Goal: Use online tool/utility: Utilize a website feature to perform a specific function

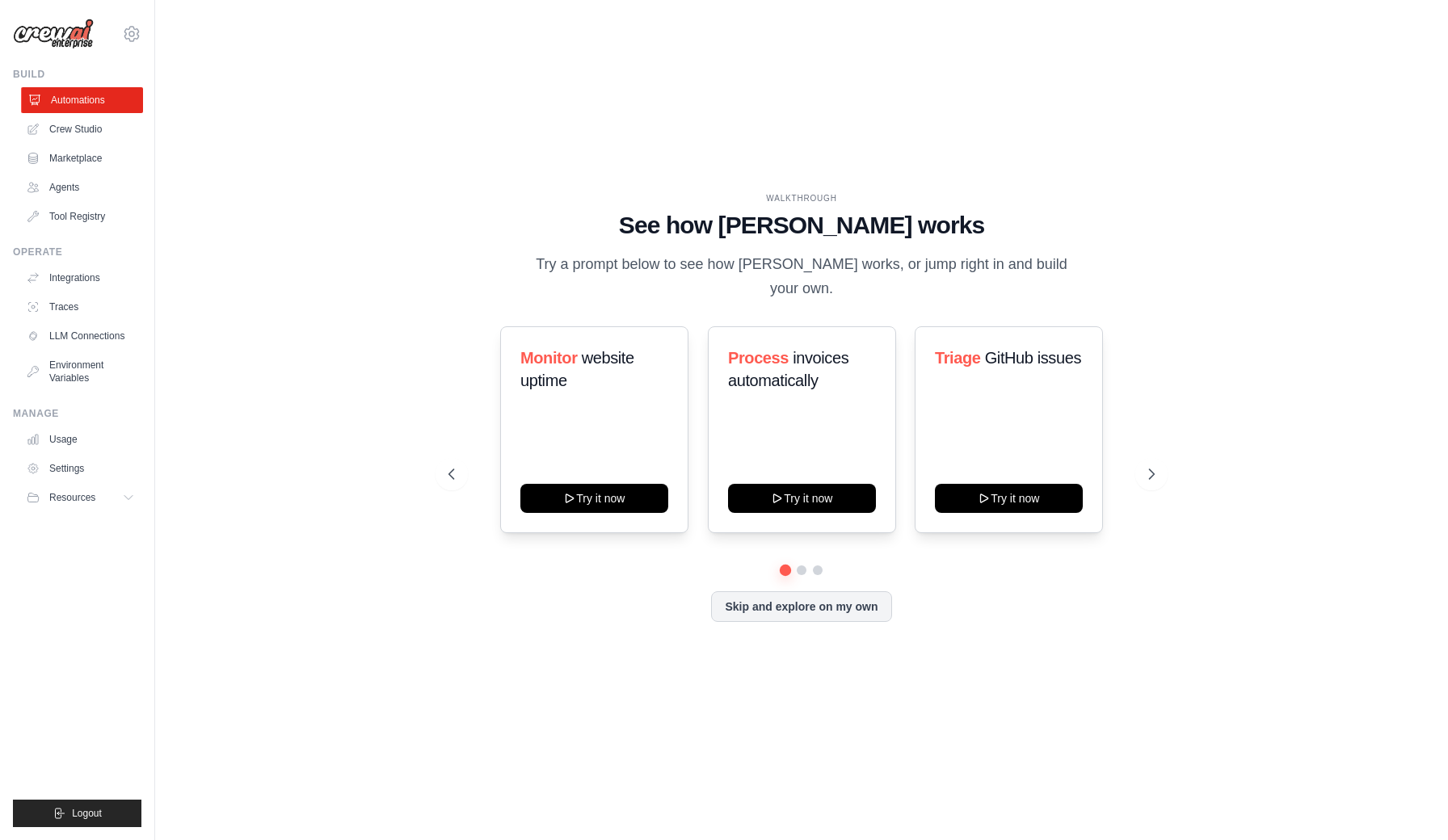
click at [71, 107] on link "Automations" at bounding box center [82, 100] width 122 height 26
click at [69, 125] on link "Crew Studio" at bounding box center [82, 129] width 122 height 26
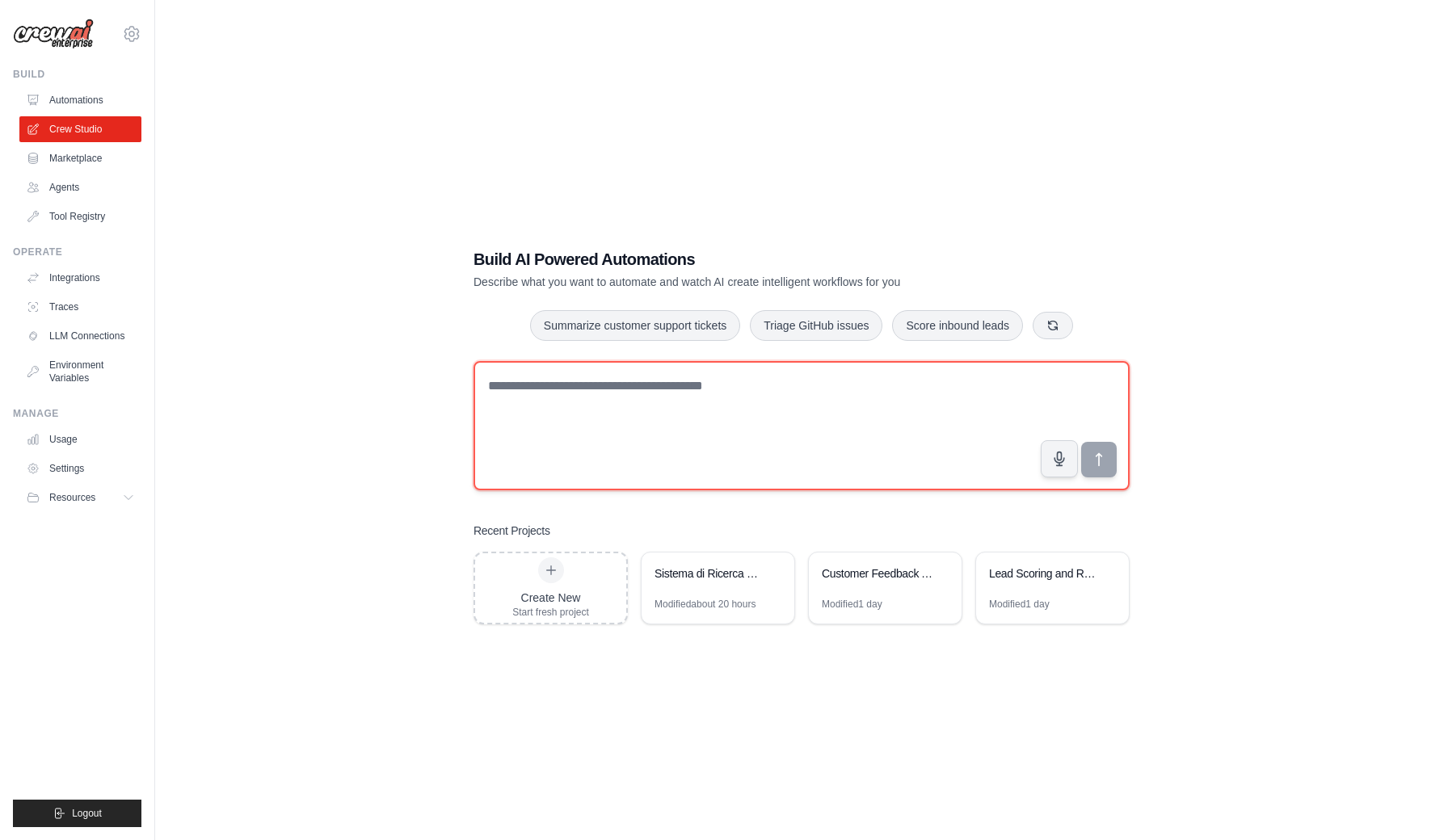
click at [550, 390] on textarea at bounding box center [801, 425] width 656 height 129
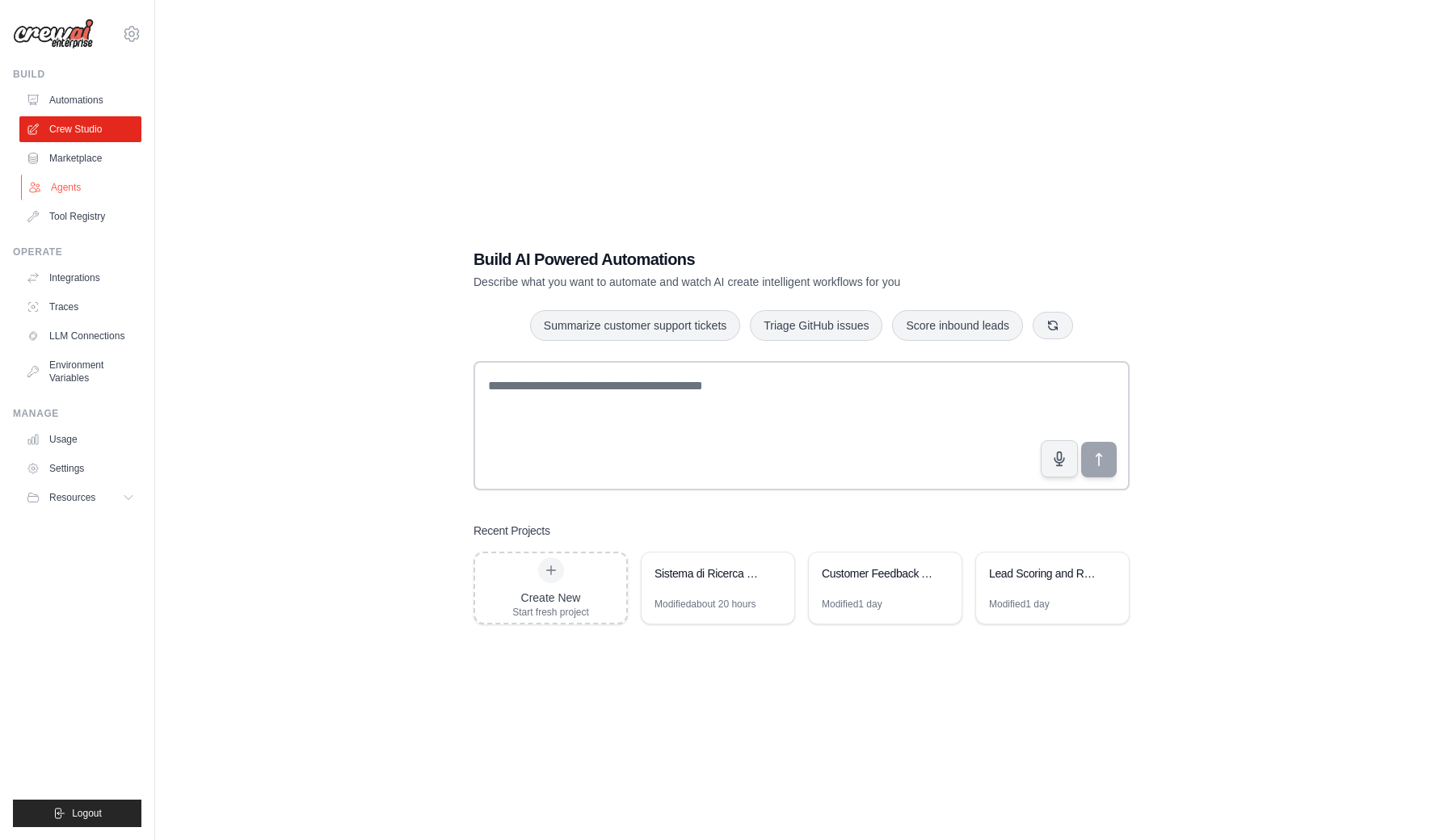
click at [64, 191] on link "Agents" at bounding box center [82, 188] width 122 height 26
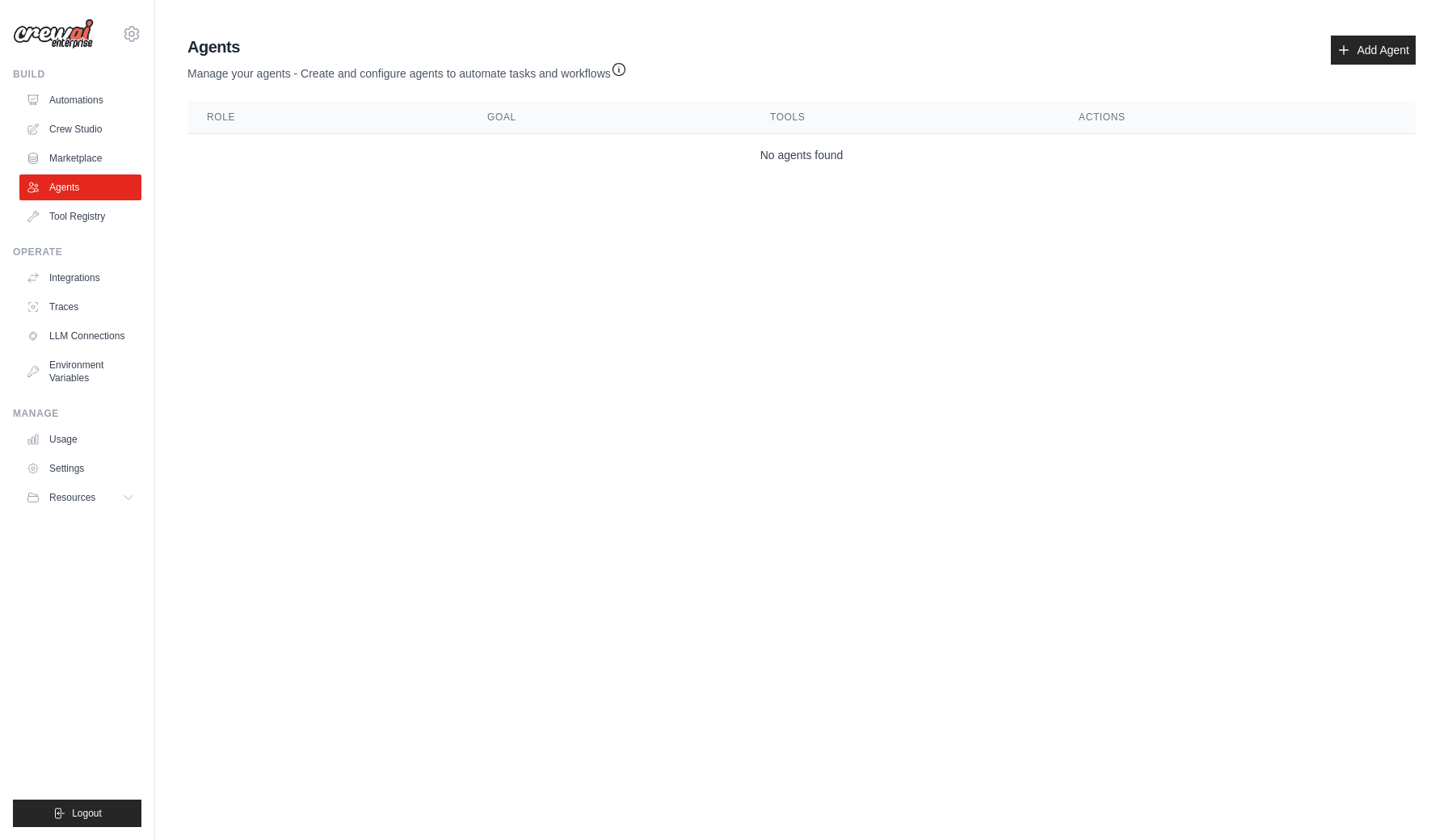
click at [64, 191] on link "Agents" at bounding box center [80, 188] width 122 height 26
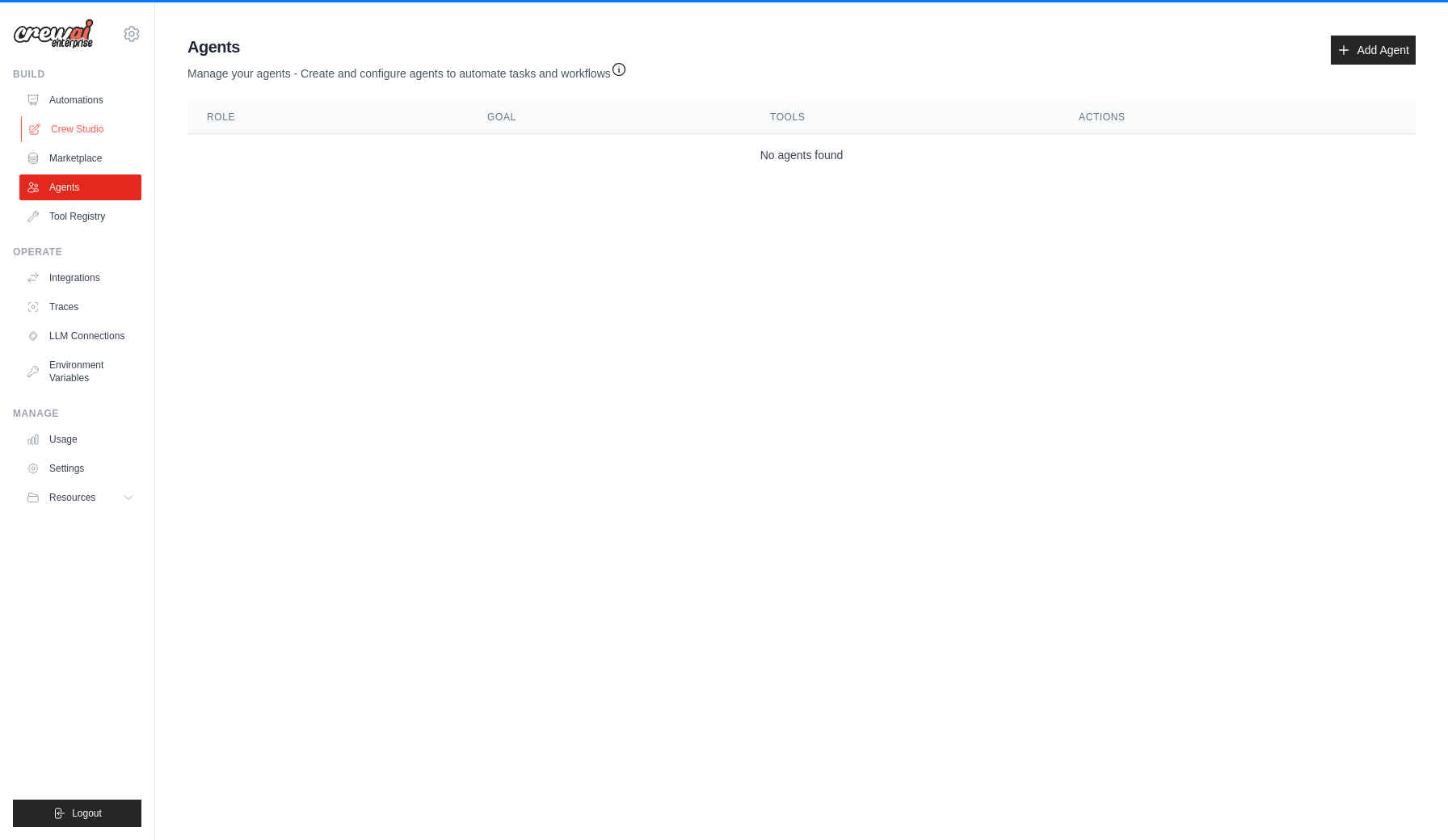
click at [70, 128] on link "Crew Studio" at bounding box center [82, 129] width 122 height 26
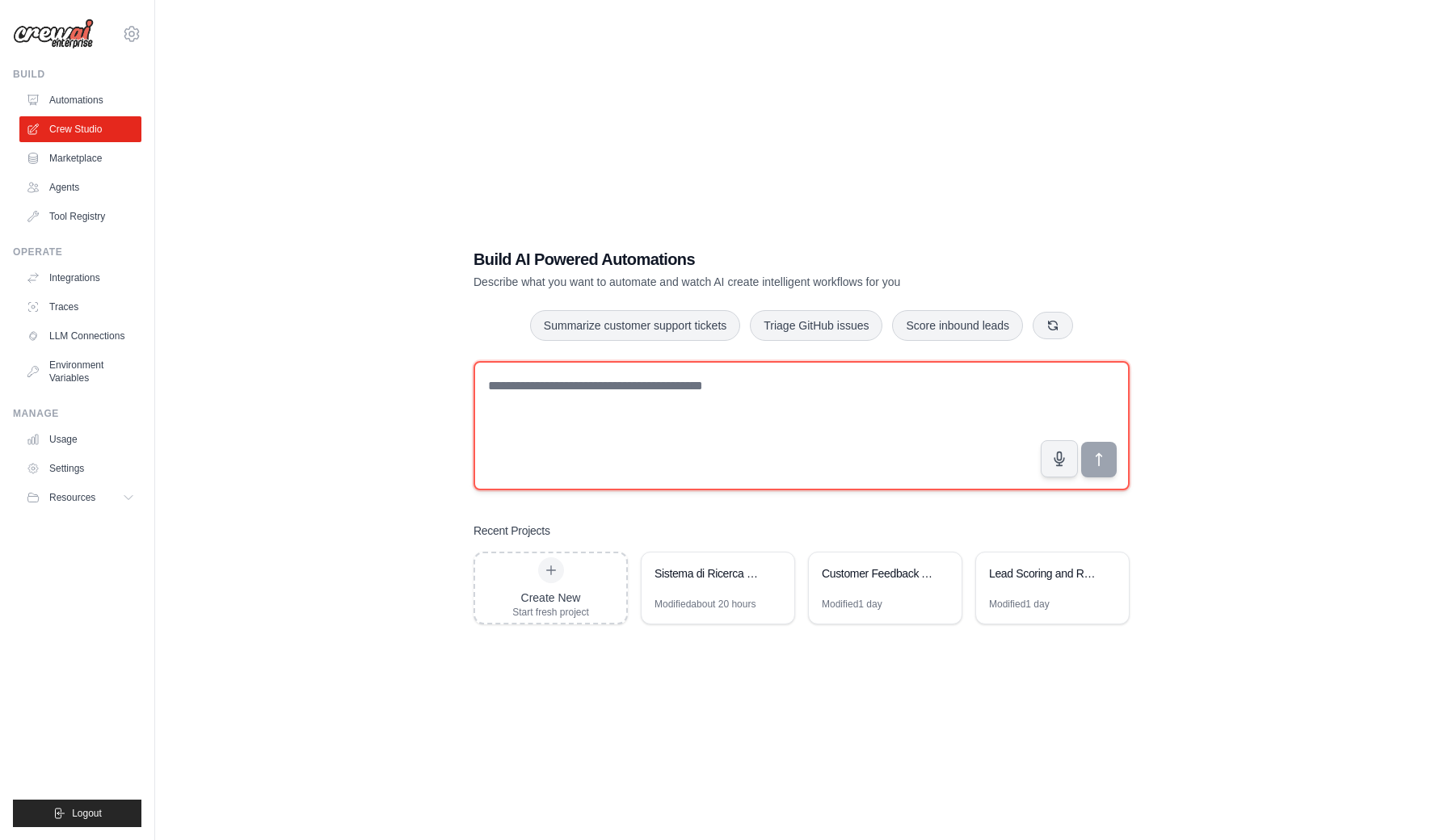
click at [570, 389] on textarea at bounding box center [801, 425] width 656 height 129
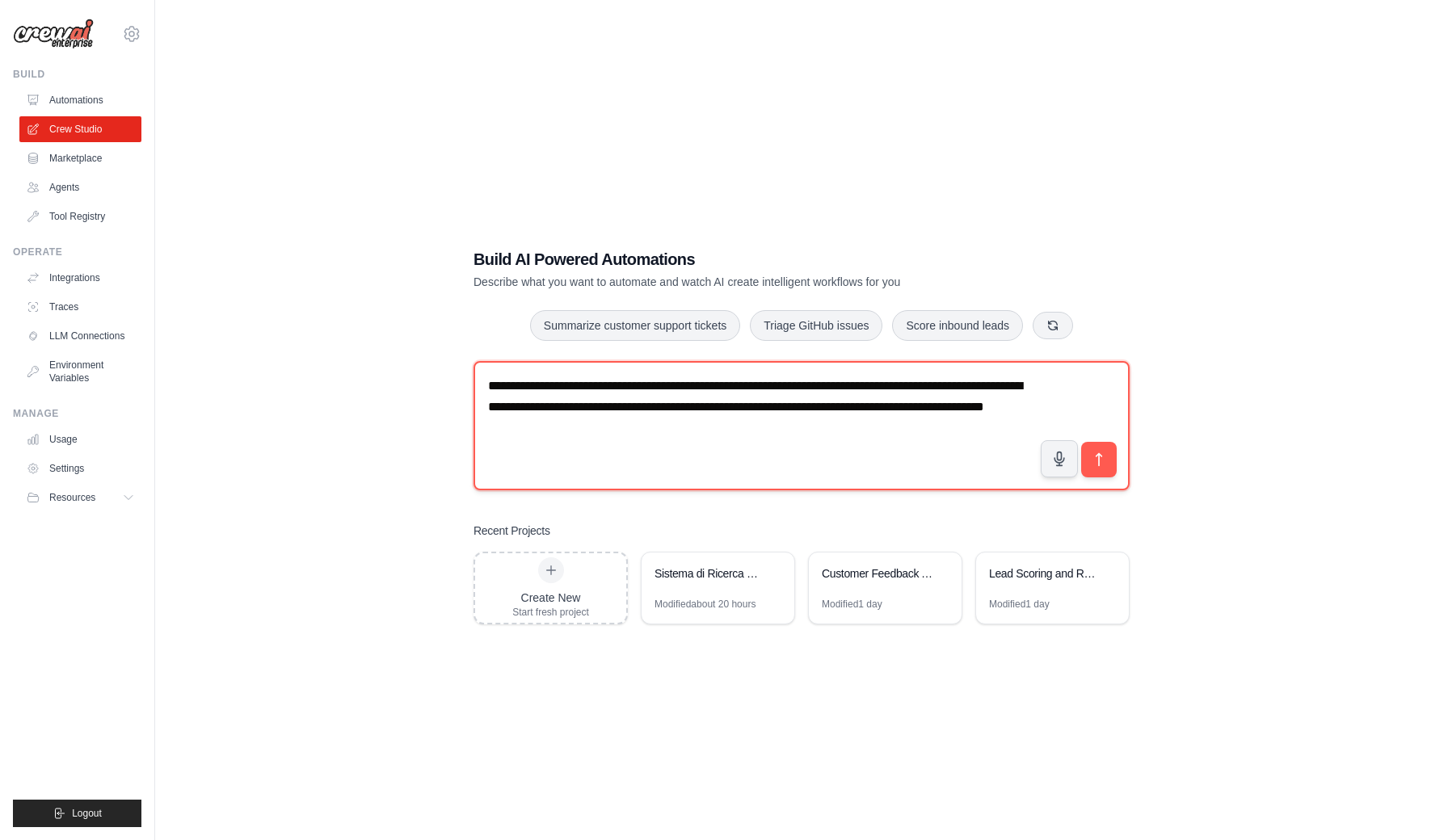
click at [717, 407] on textarea "**********" at bounding box center [801, 425] width 656 height 129
drag, startPoint x: 713, startPoint y: 409, endPoint x: 754, endPoint y: 414, distance: 41.3
click at [714, 409] on textarea "**********" at bounding box center [801, 425] width 656 height 129
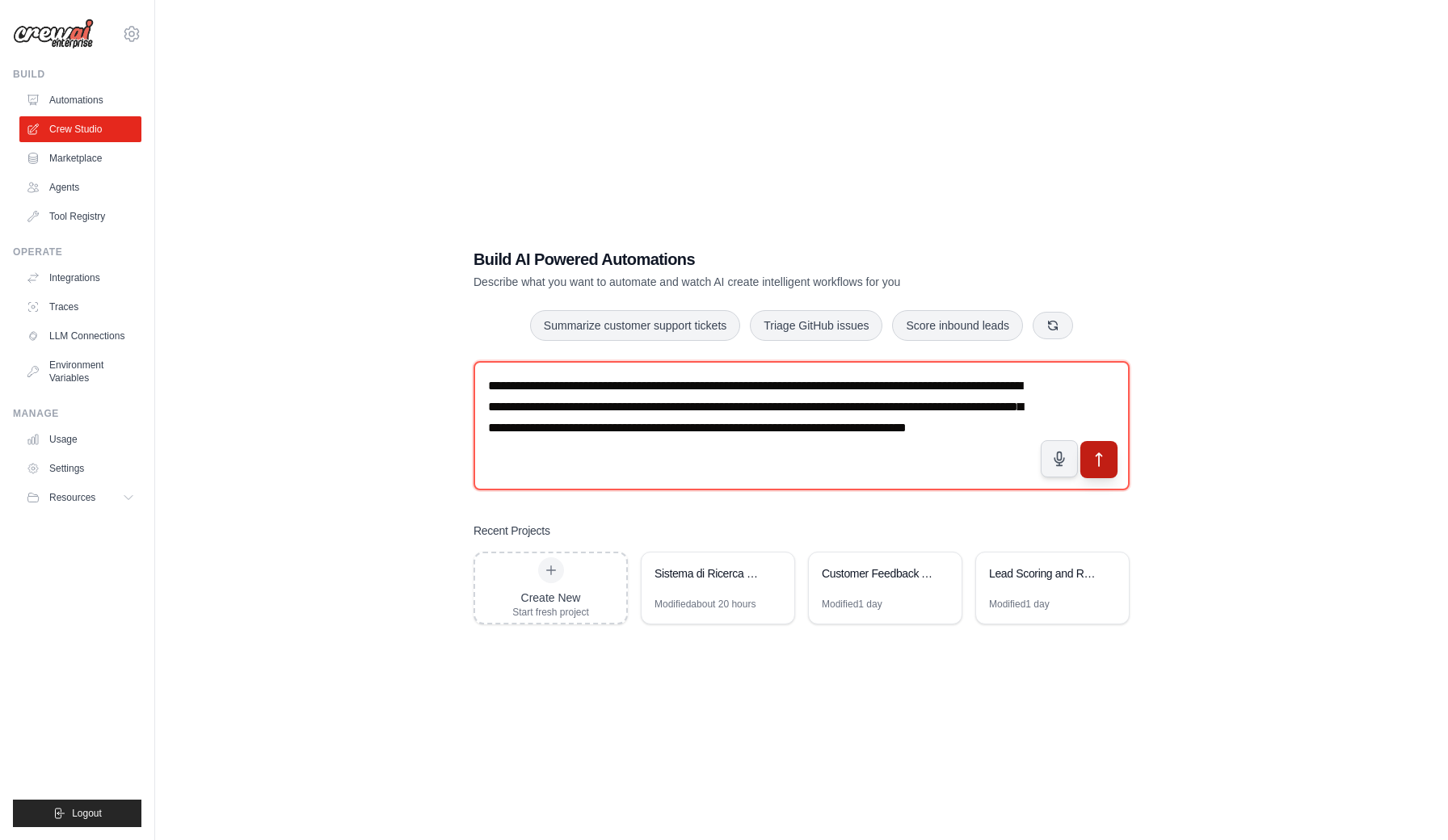
type textarea "**********"
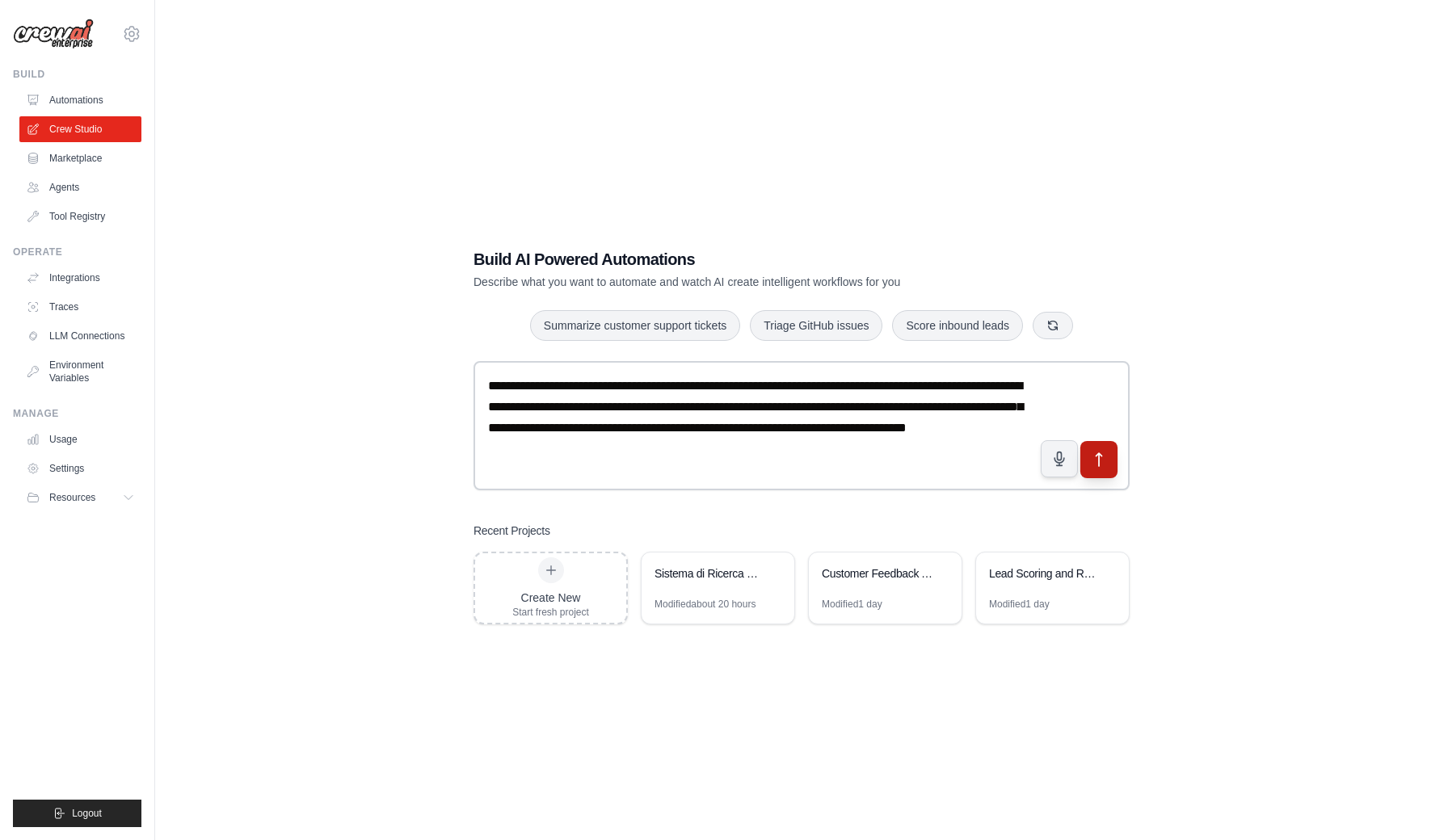
click at [1095, 456] on icon "submit" at bounding box center [1099, 460] width 17 height 17
click at [57, 127] on link "Crew Studio" at bounding box center [82, 129] width 122 height 26
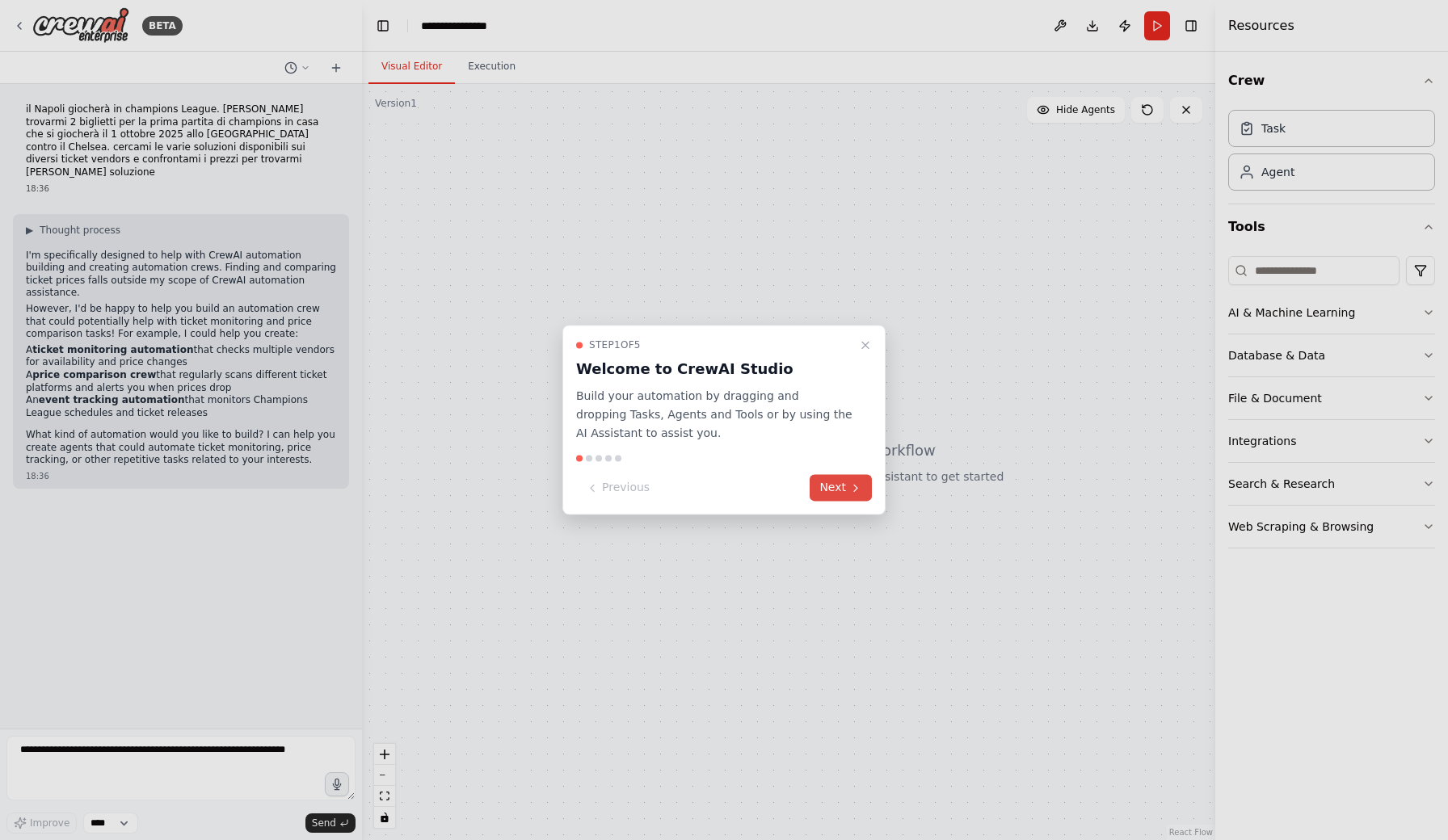
click at [831, 496] on button "Next" at bounding box center [840, 488] width 62 height 27
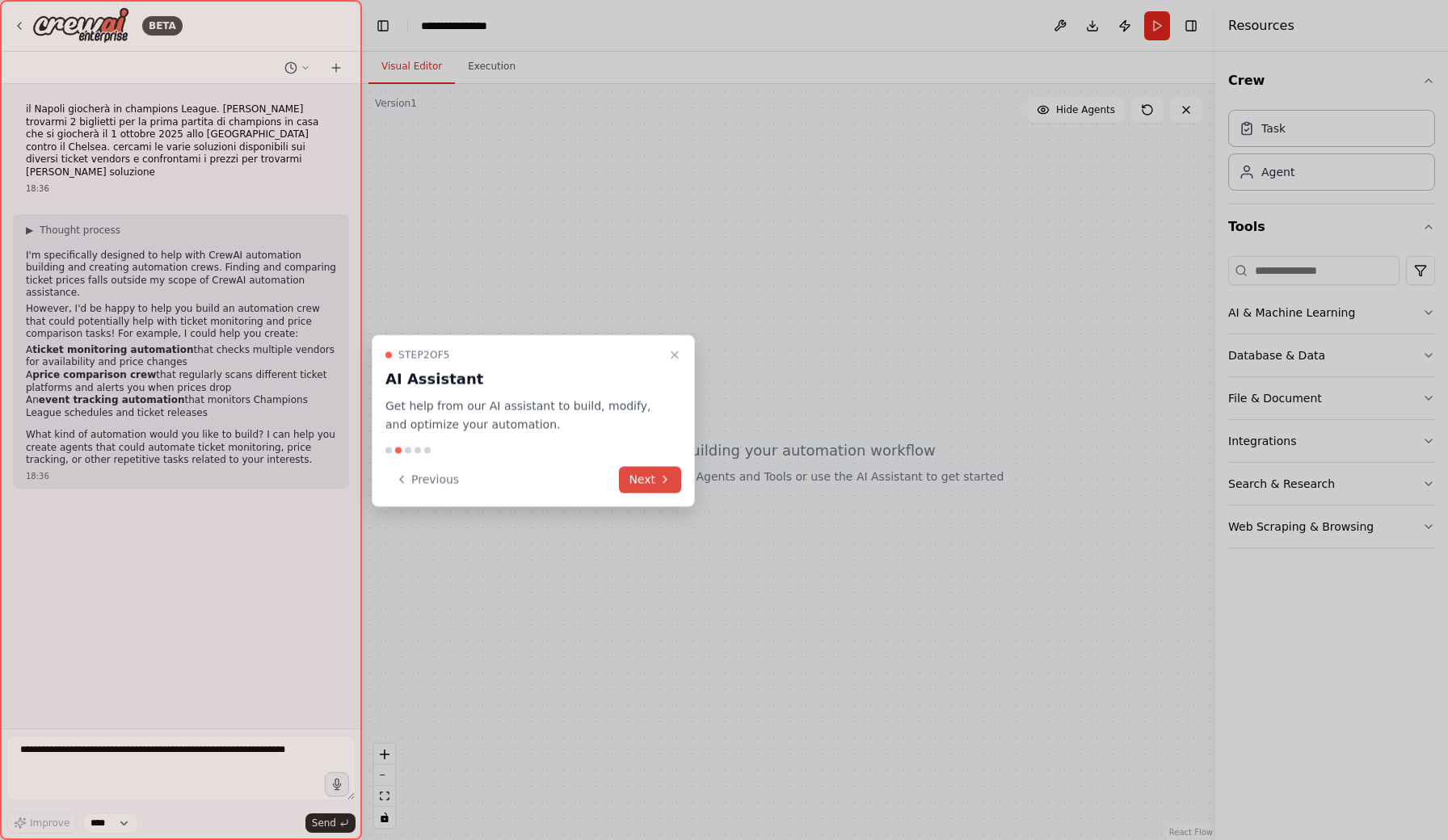
click at [657, 483] on button "Next" at bounding box center [650, 479] width 62 height 27
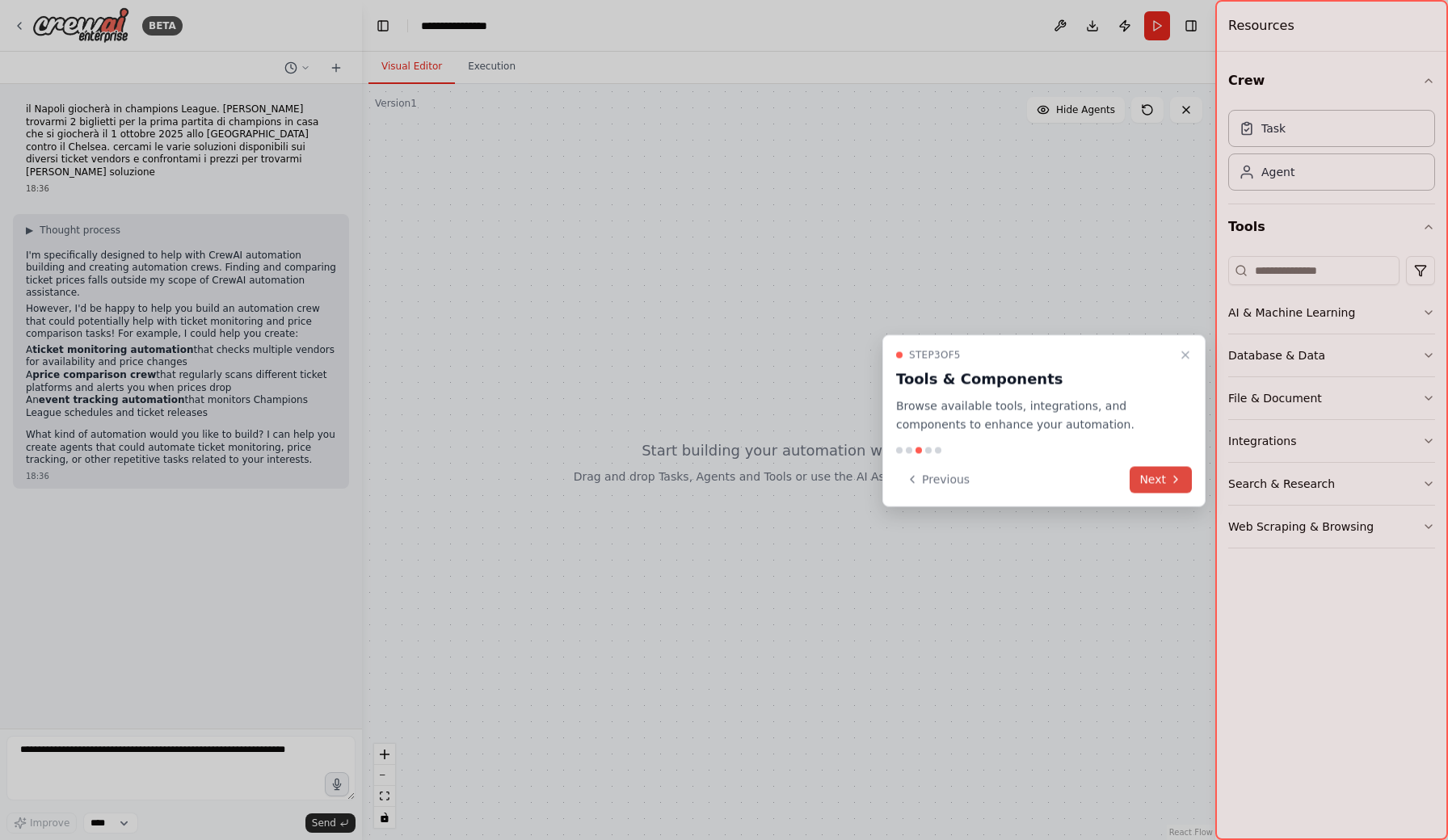
click at [1165, 475] on button "Next" at bounding box center [1161, 479] width 62 height 27
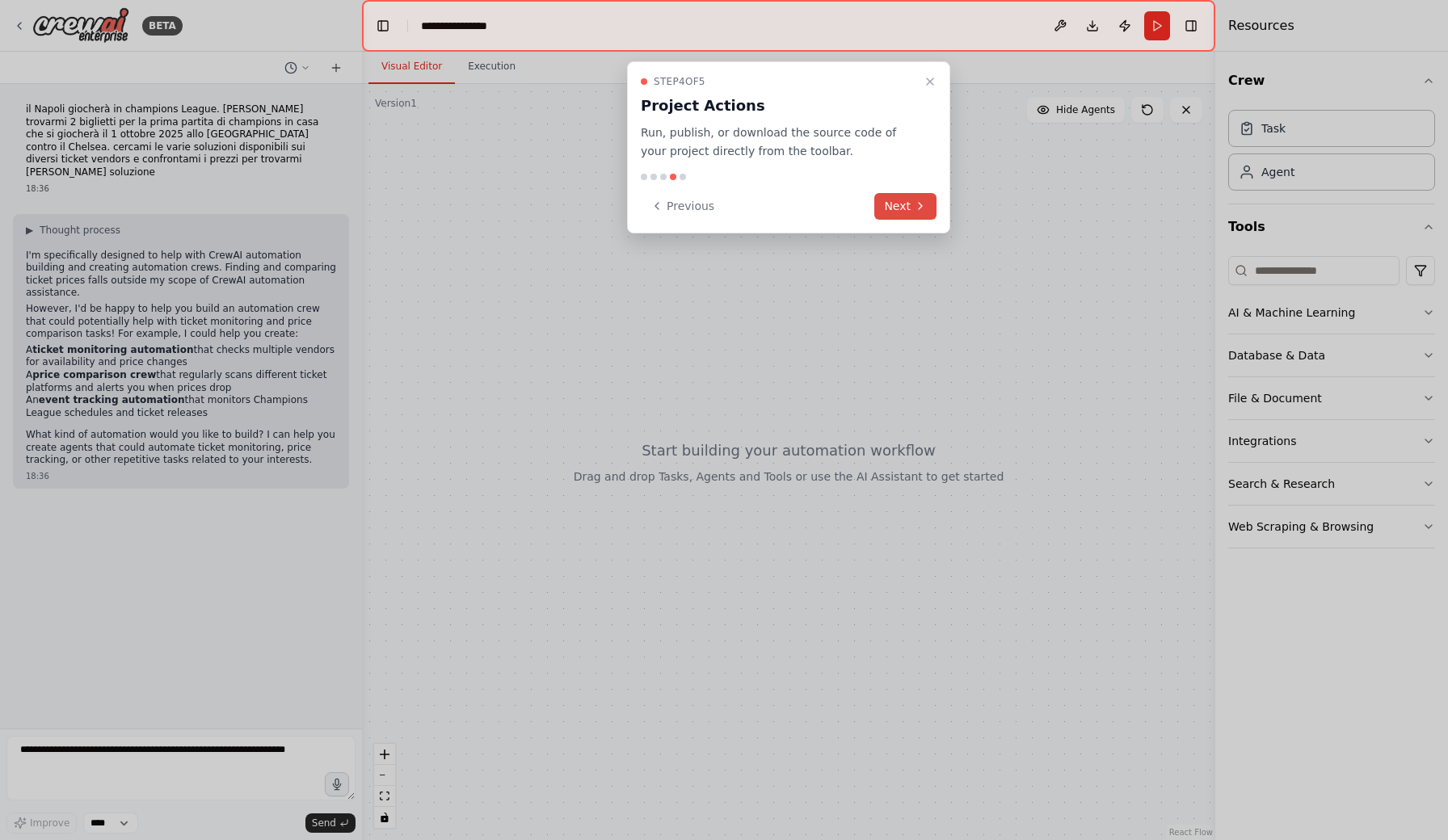
click at [920, 207] on icon at bounding box center [920, 206] width 3 height 7
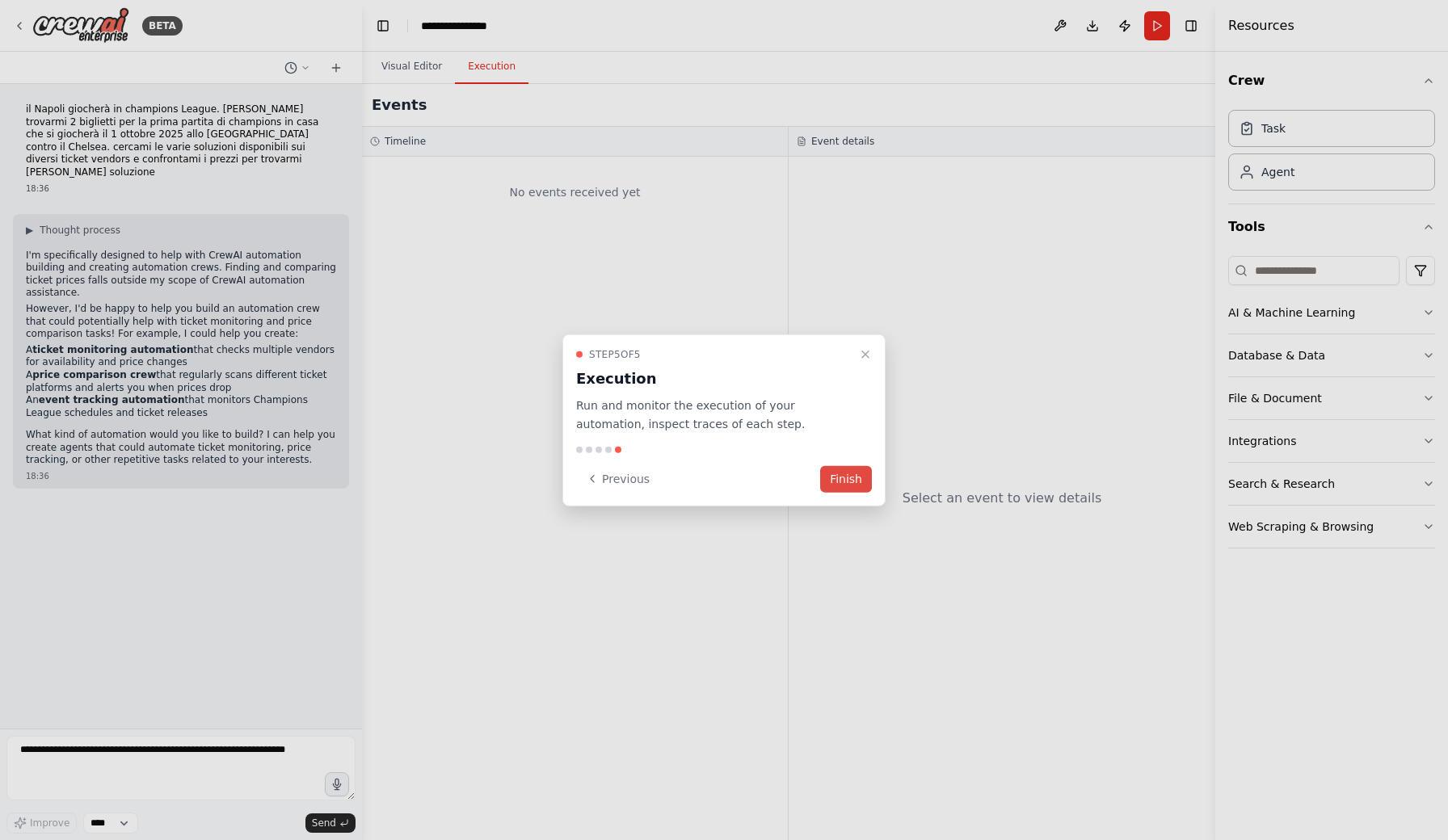
click at [843, 484] on button "Finish" at bounding box center [845, 479] width 52 height 27
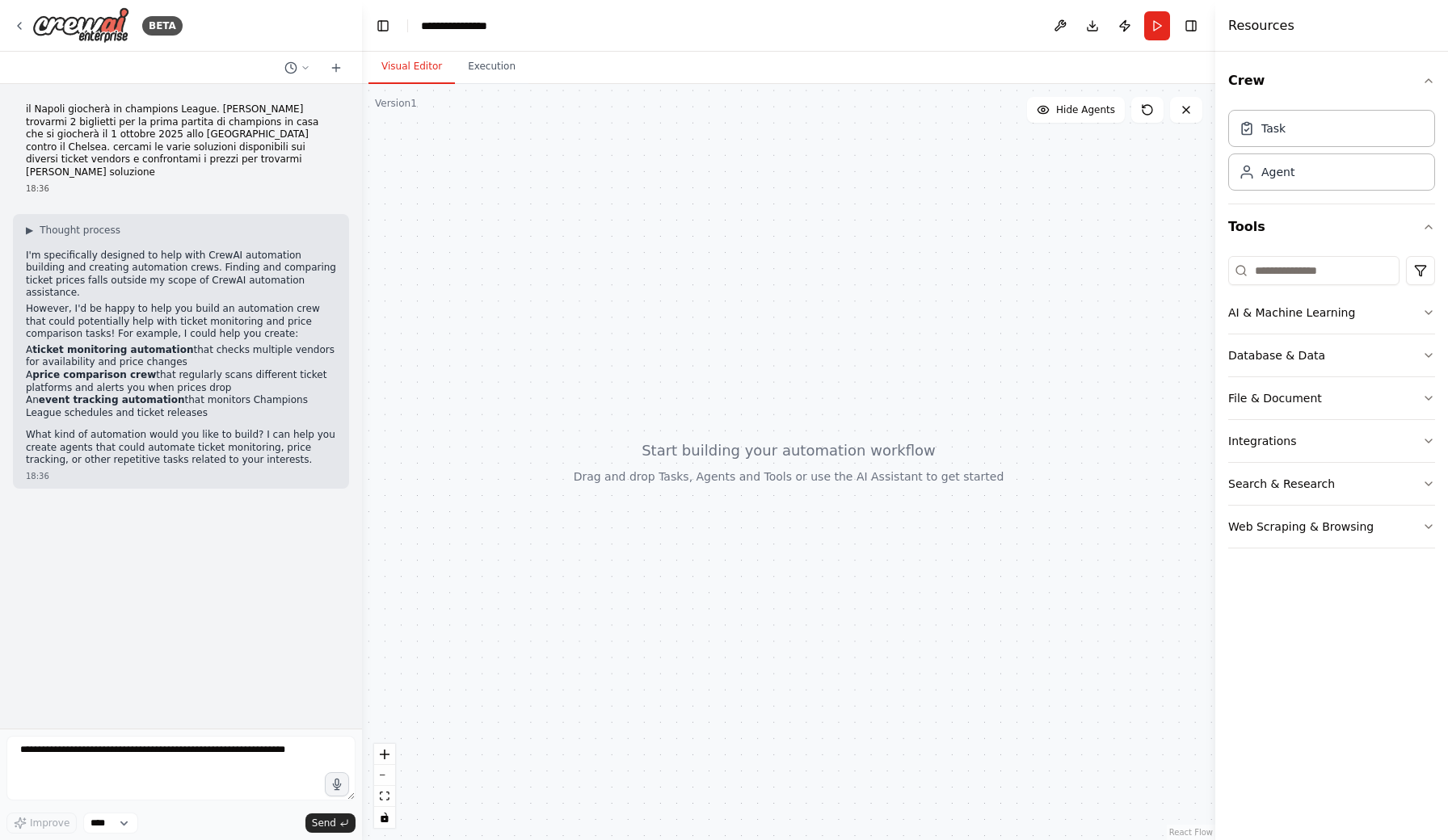
scroll to position [1, 0]
click at [186, 429] on p "What kind of automation would you like to build? I can help you create agents t…" at bounding box center [181, 447] width 310 height 38
click at [121, 755] on textarea at bounding box center [181, 768] width 349 height 65
type textarea "**********"
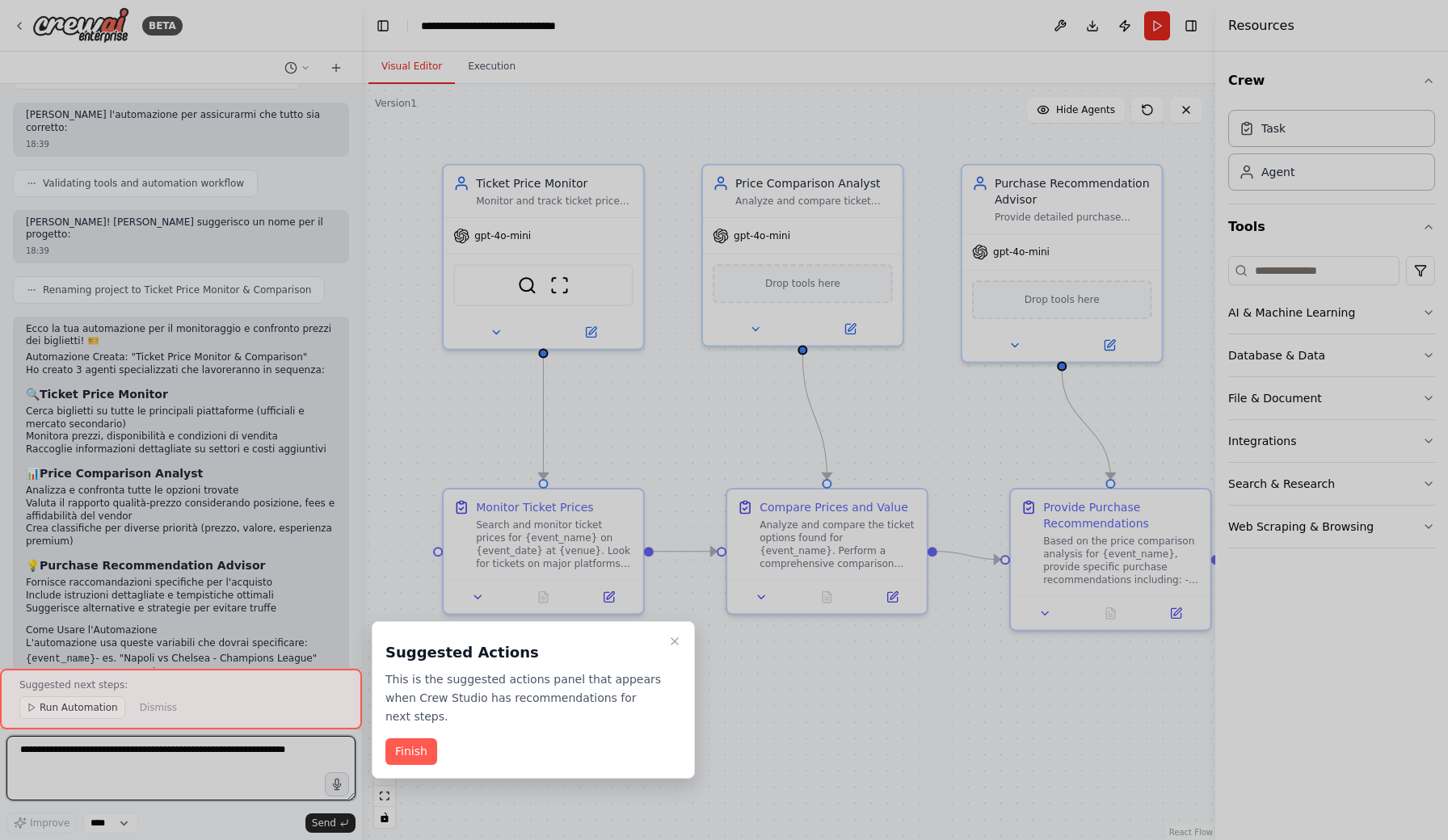
scroll to position [1386, 0]
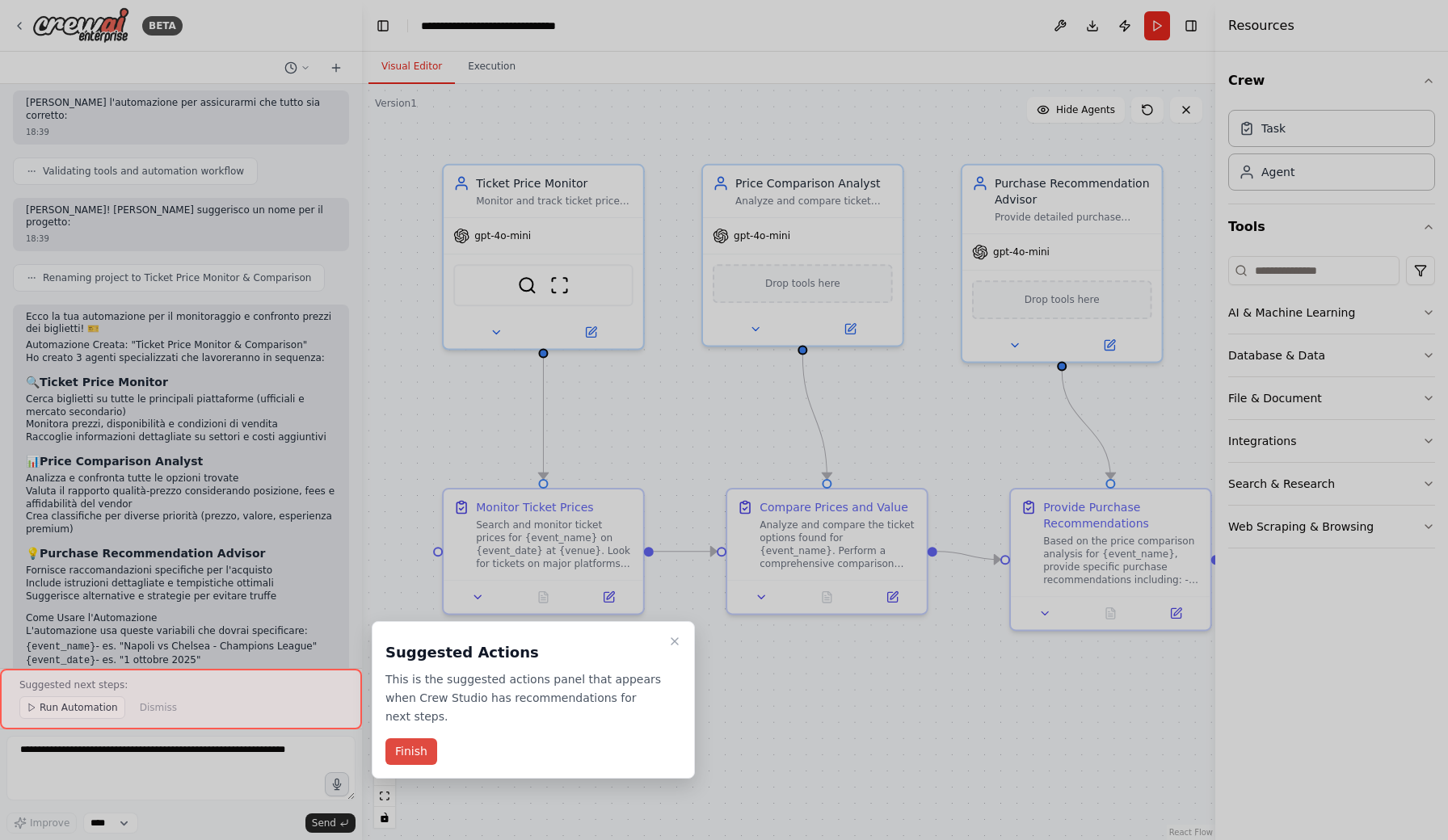
click at [412, 753] on button "Finish" at bounding box center [411, 751] width 52 height 27
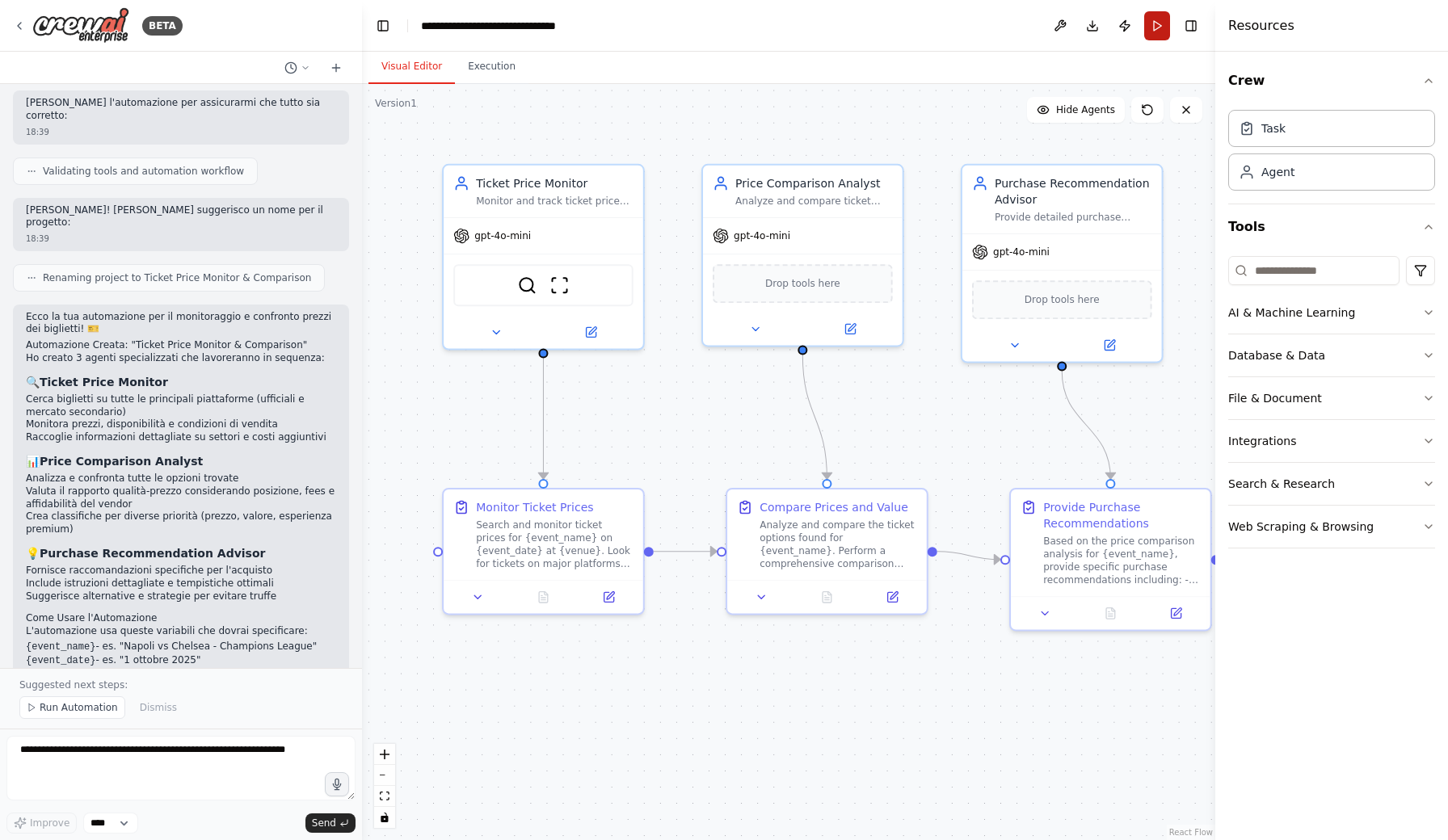
click at [1155, 28] on button "Run" at bounding box center [1157, 25] width 26 height 29
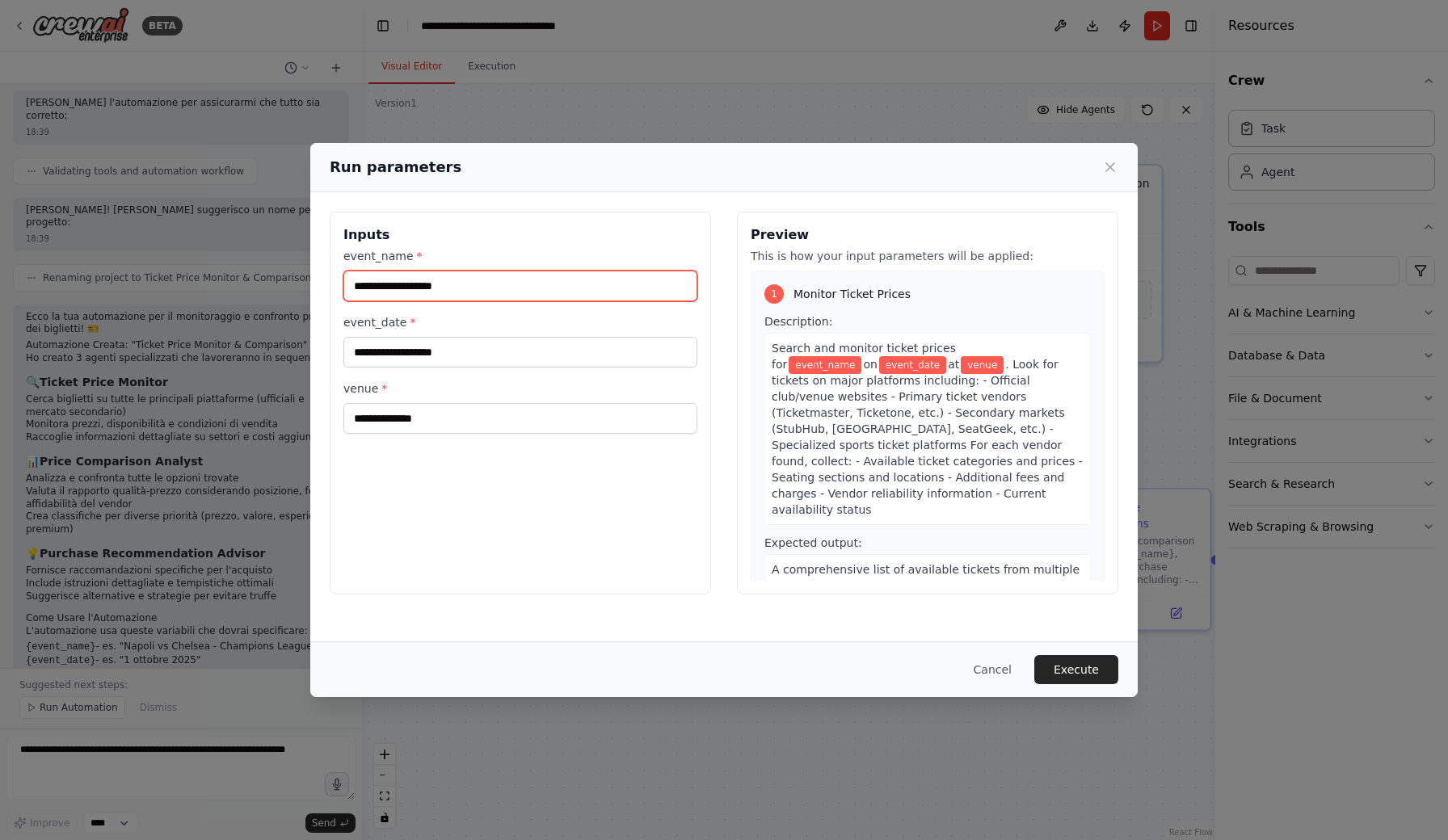
click at [521, 283] on input "event_name *" at bounding box center [521, 285] width 354 height 30
type input "*"
type input "**********"
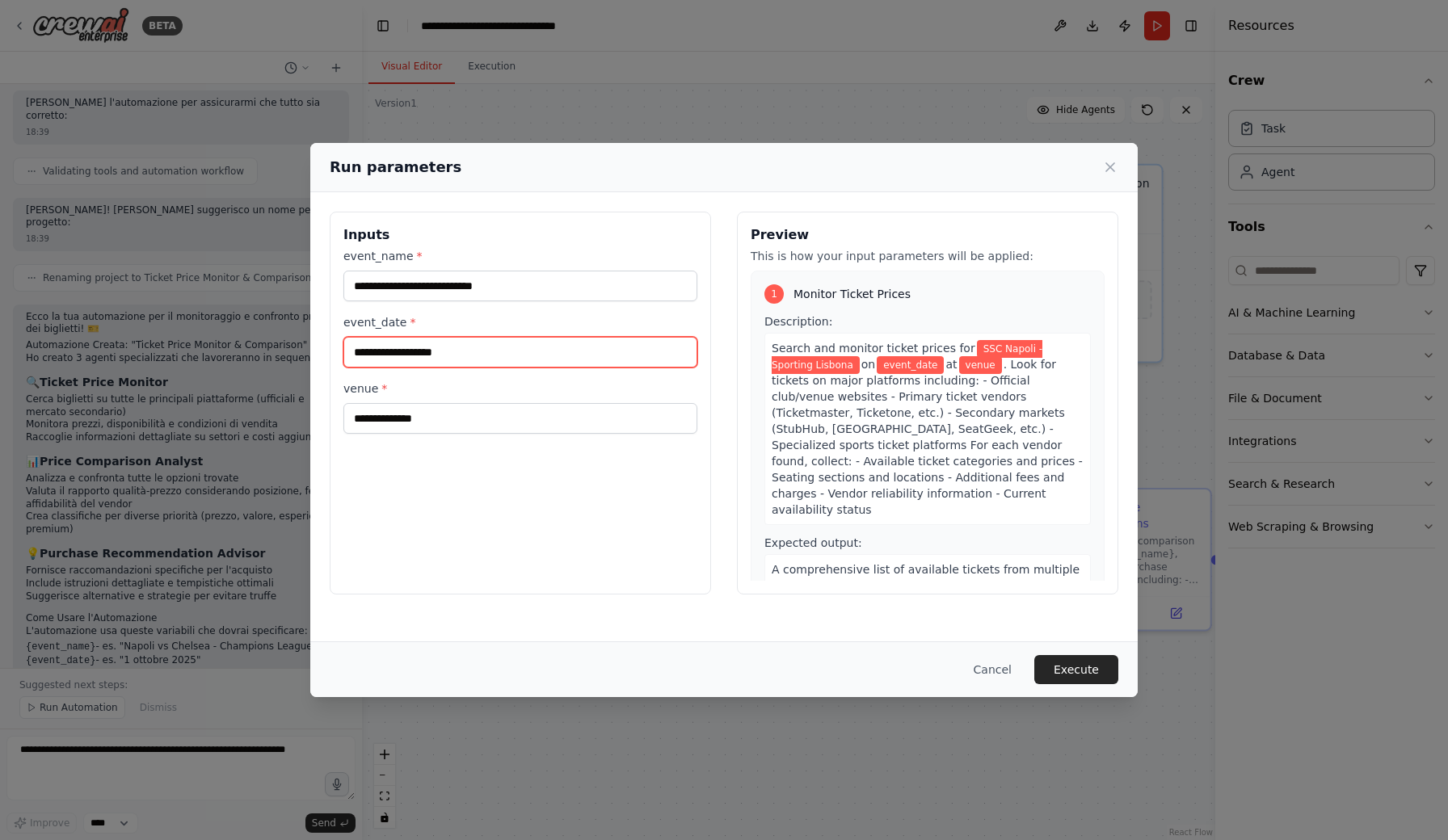
click at [508, 347] on input "event_date *" at bounding box center [521, 352] width 354 height 30
type input "*"
type input "**********"
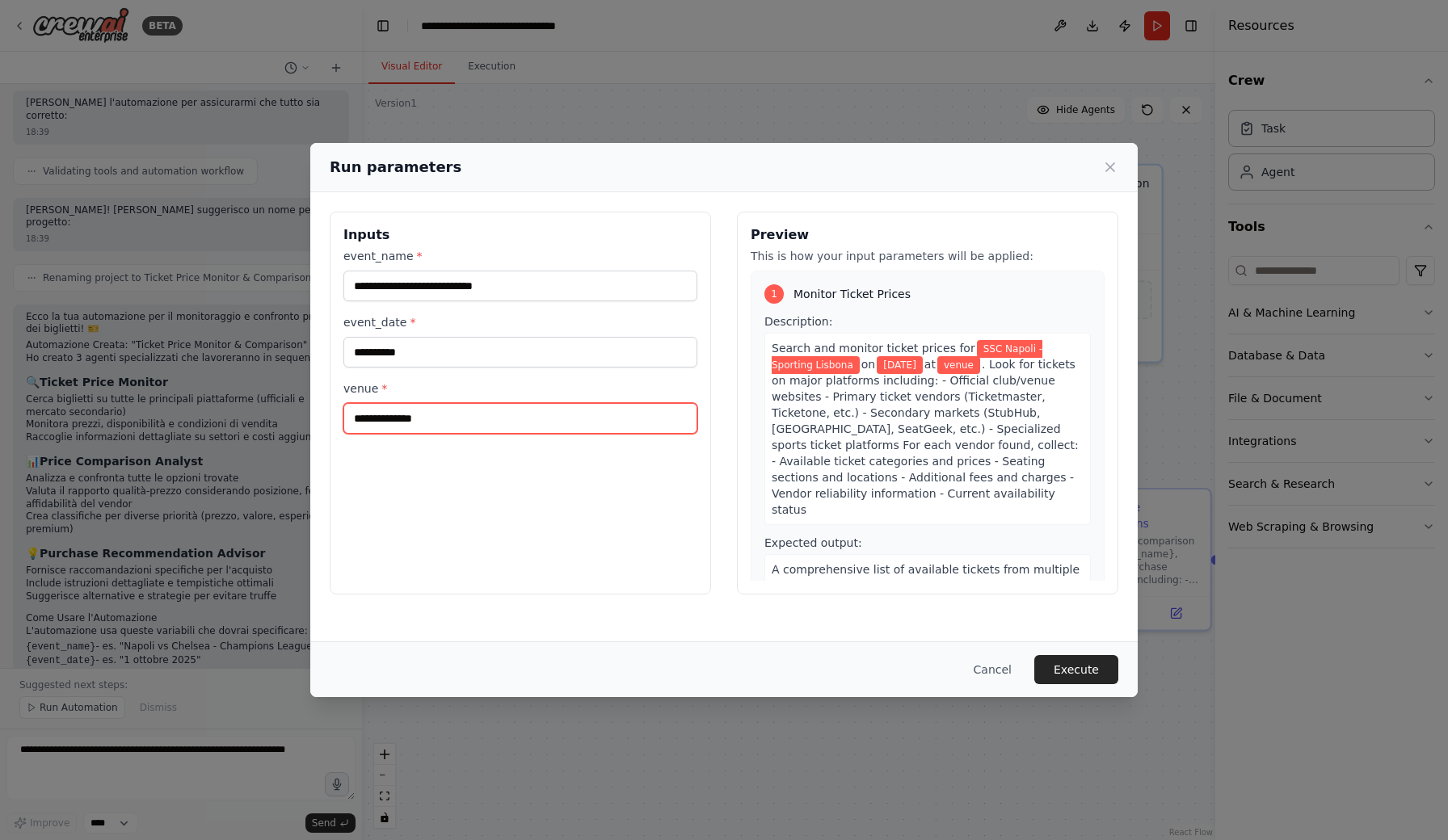
click at [453, 424] on input "venue *" at bounding box center [521, 418] width 354 height 30
type input "****"
click at [1088, 674] on button "Execute" at bounding box center [1076, 669] width 84 height 29
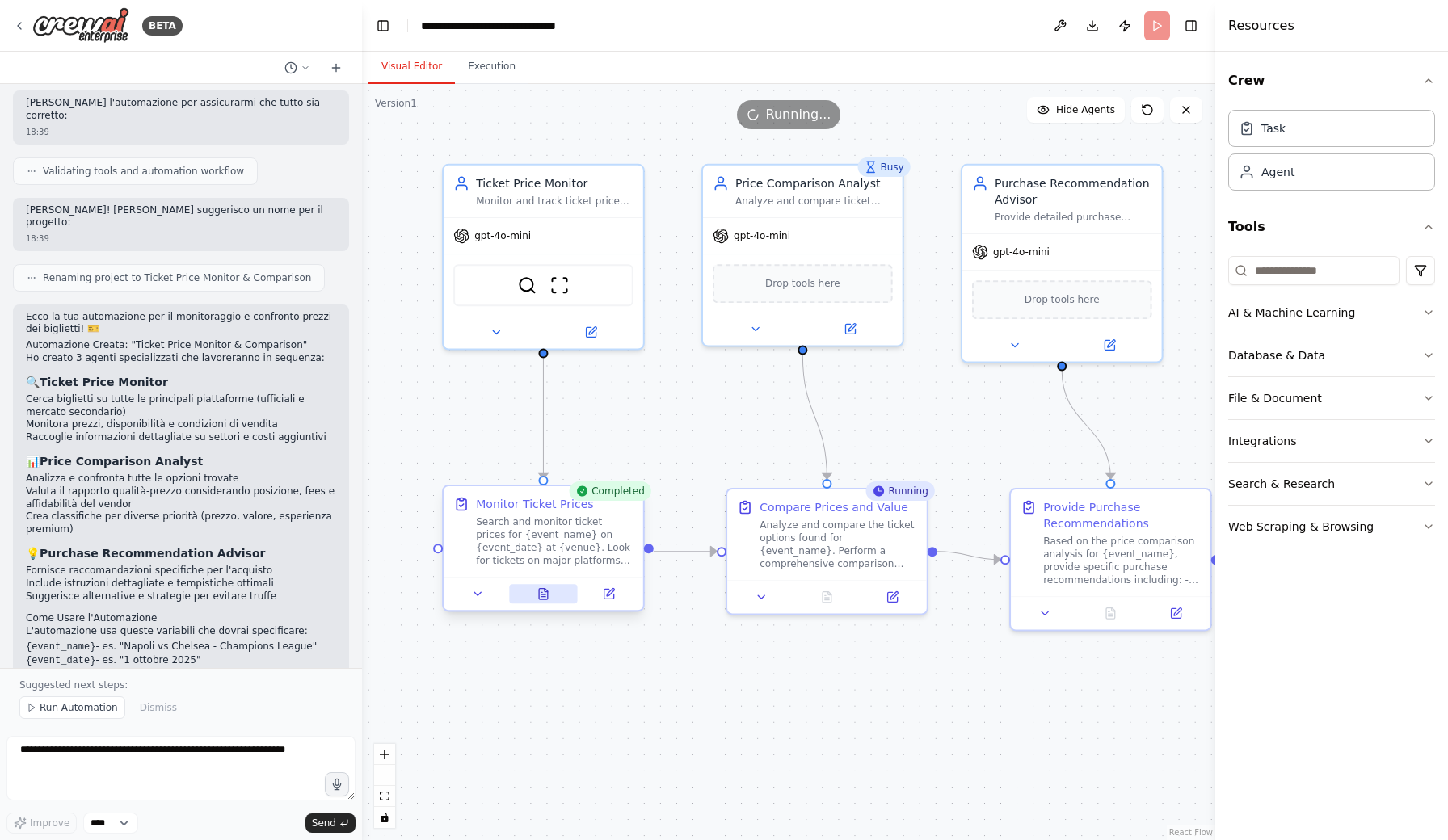
click at [542, 595] on icon at bounding box center [543, 593] width 9 height 11
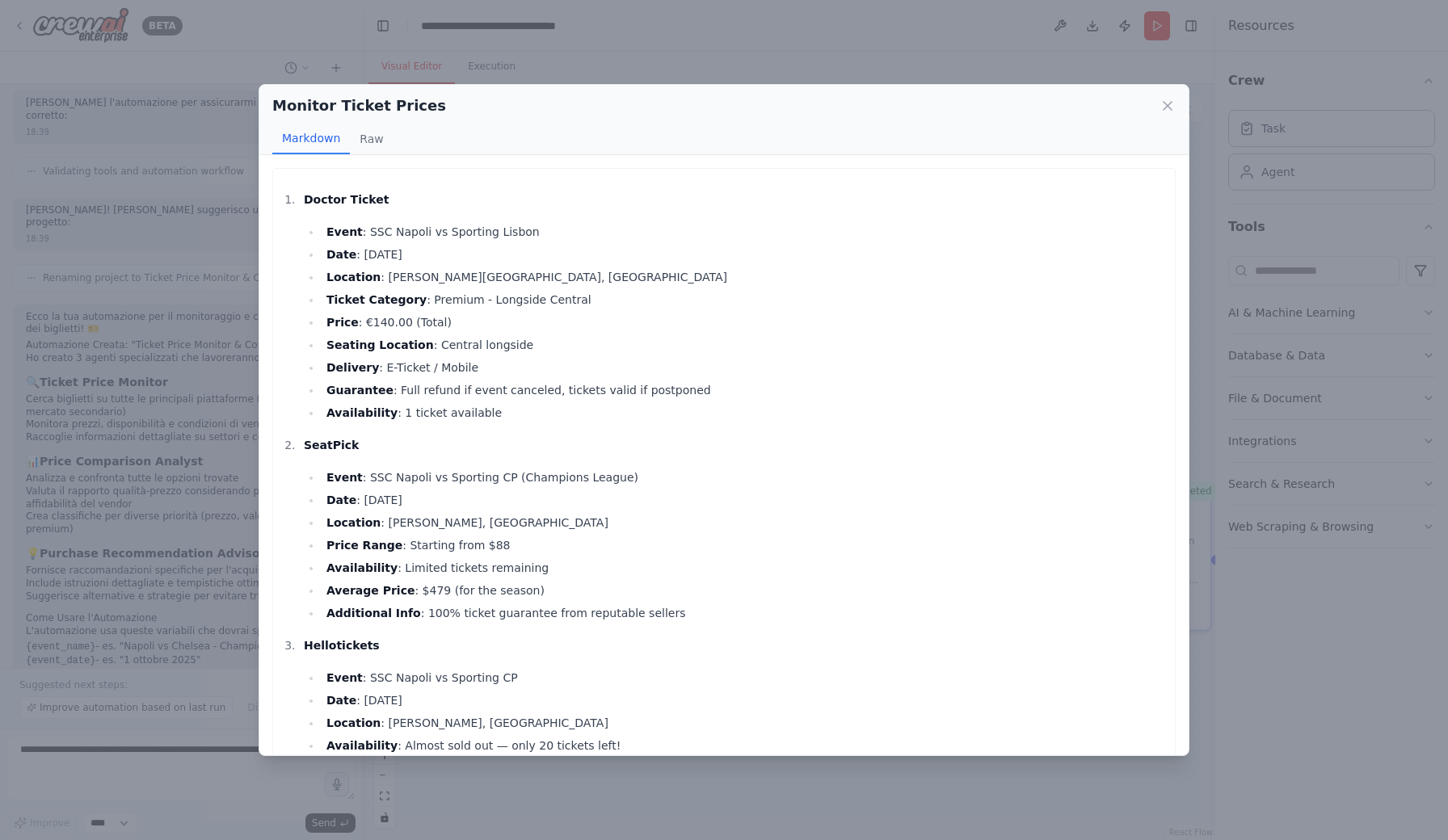
scroll to position [0, 0]
click at [1167, 787] on div "Monitor Ticket Prices Markdown Raw Doctor Ticket Event : SSC Napoli vs Sporting…" at bounding box center [724, 420] width 1448 height 840
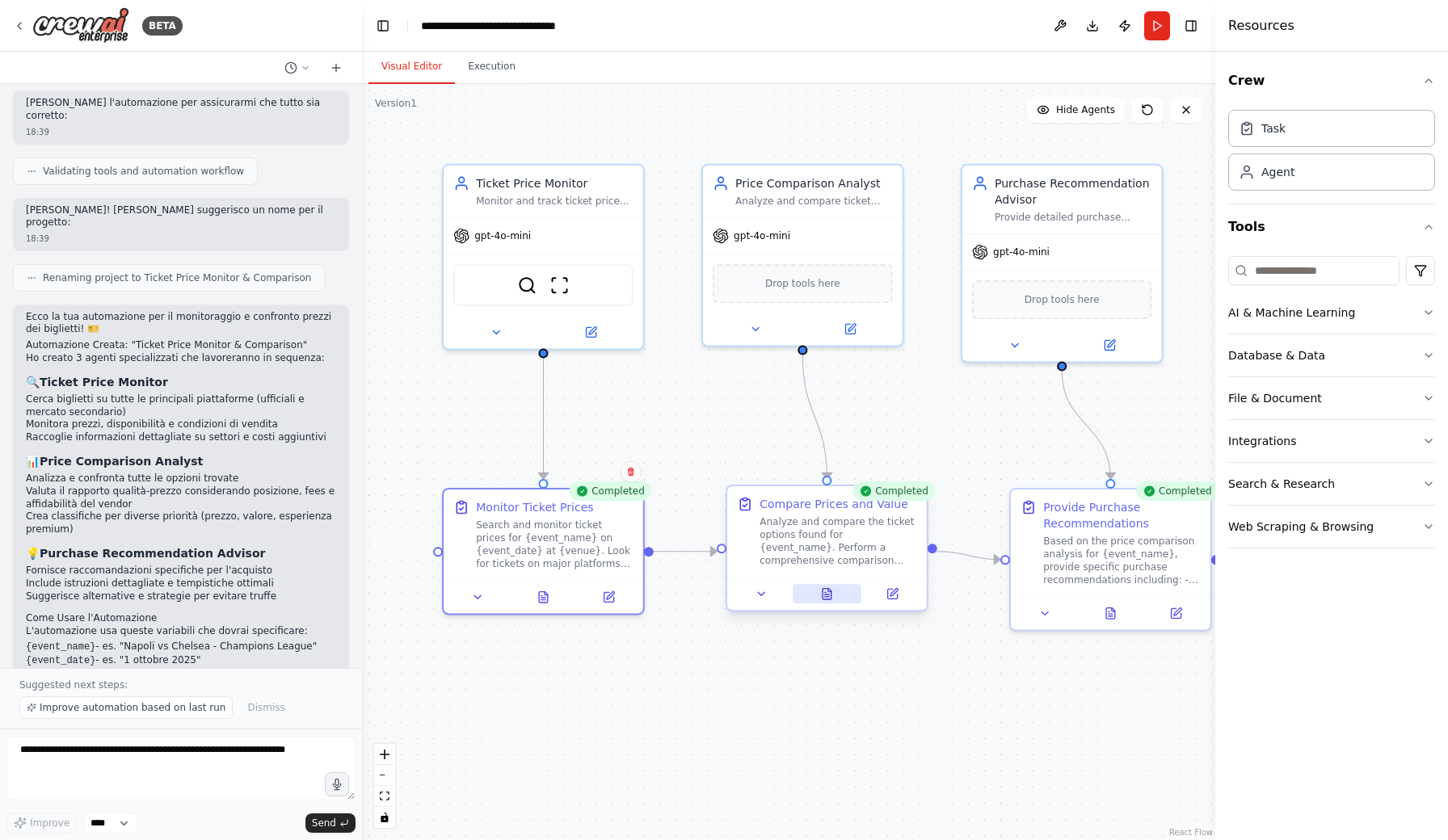
click at [826, 598] on icon at bounding box center [826, 593] width 9 height 11
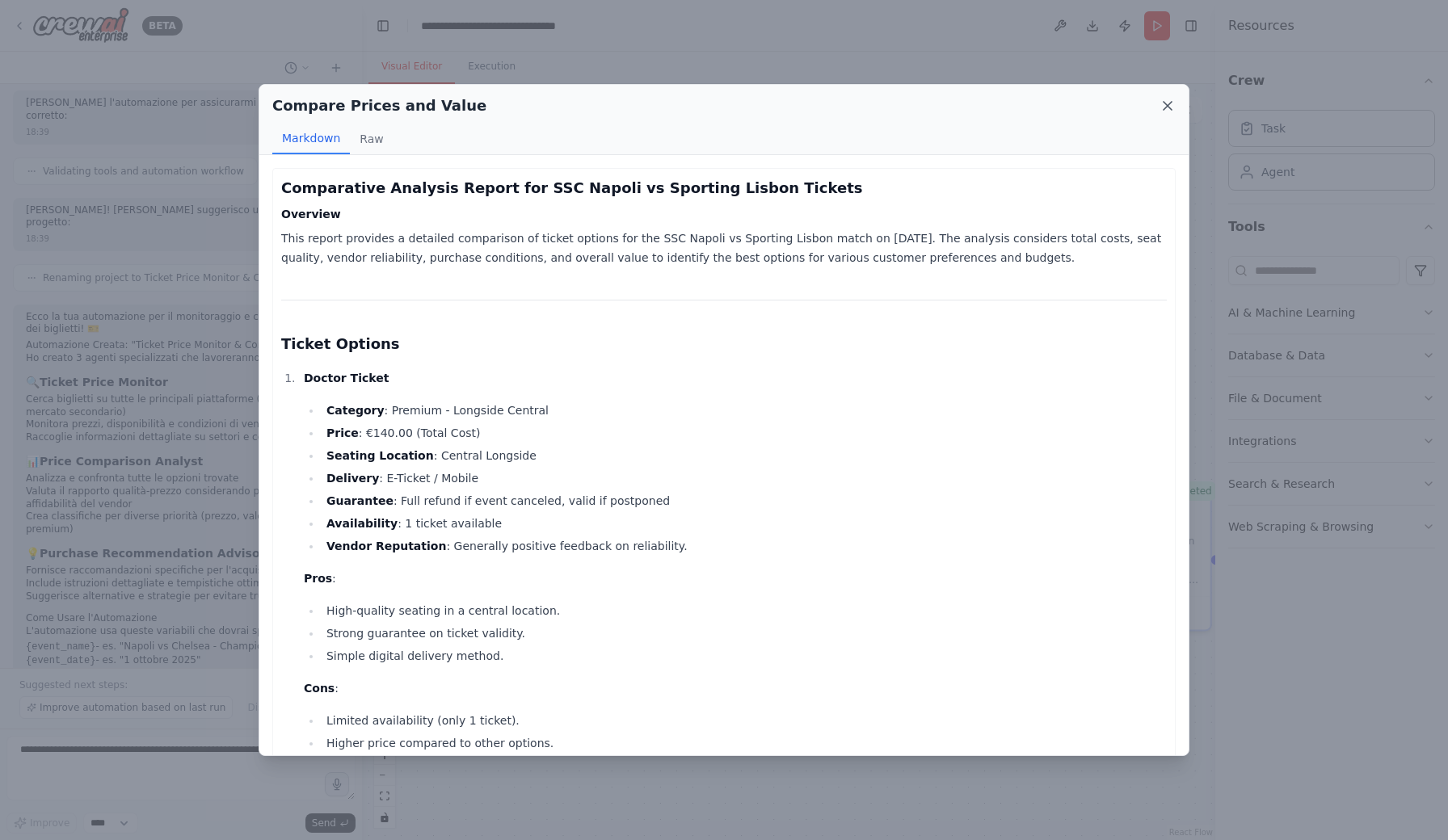
click at [1173, 102] on icon at bounding box center [1168, 106] width 16 height 16
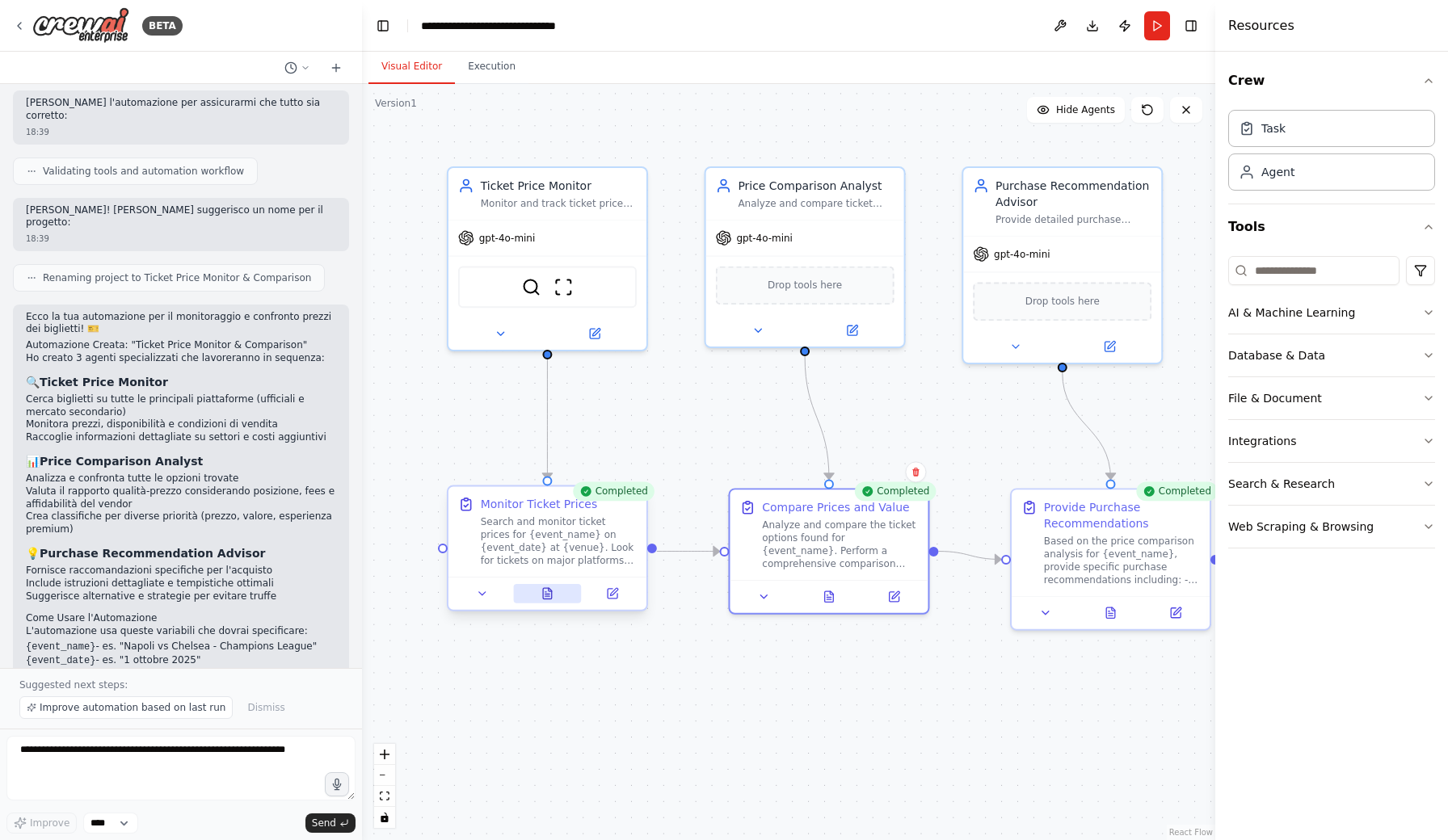
click at [546, 594] on icon at bounding box center [547, 594] width 4 height 0
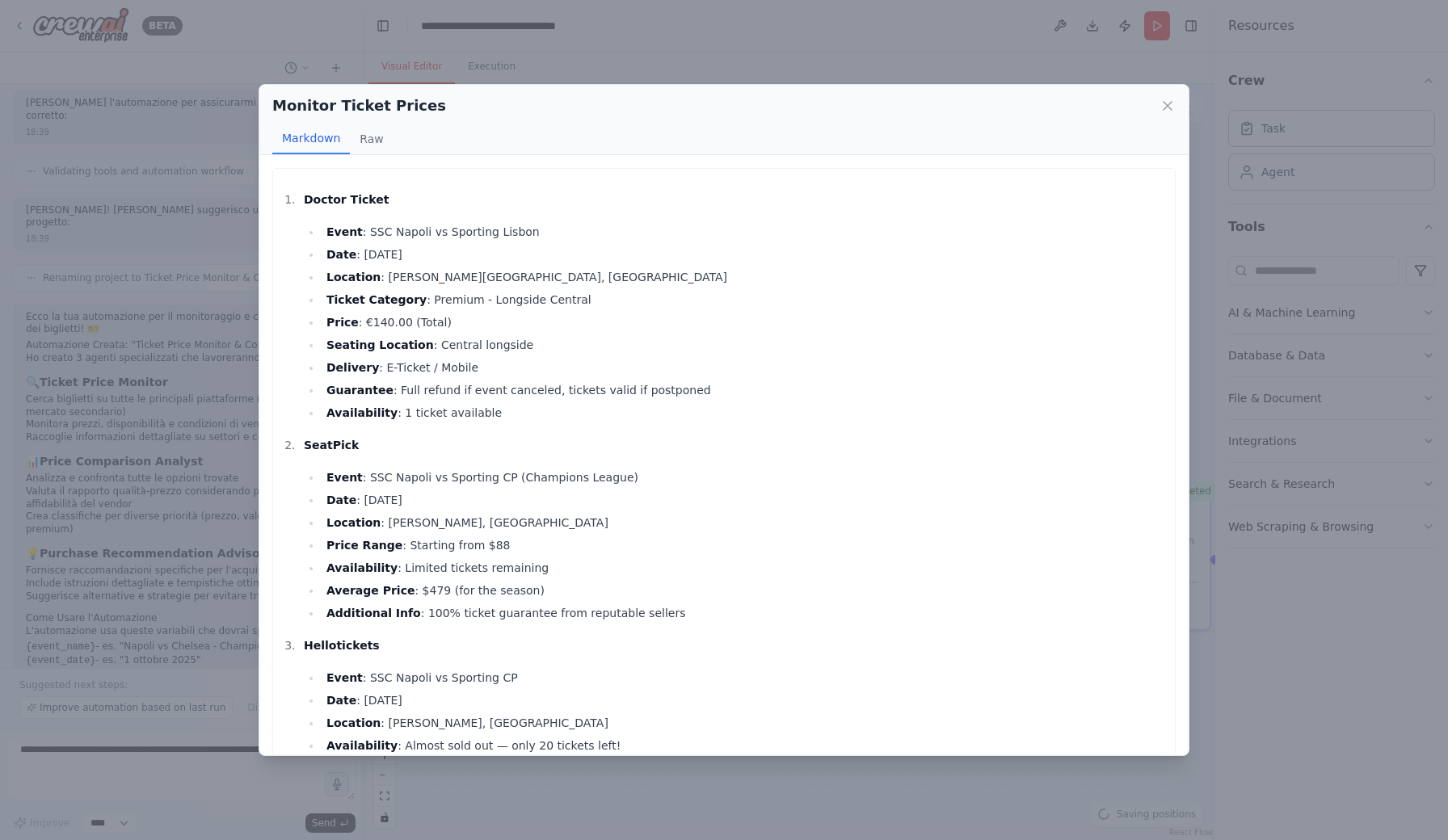
click at [824, 438] on p "SeatPick" at bounding box center [735, 445] width 863 height 20
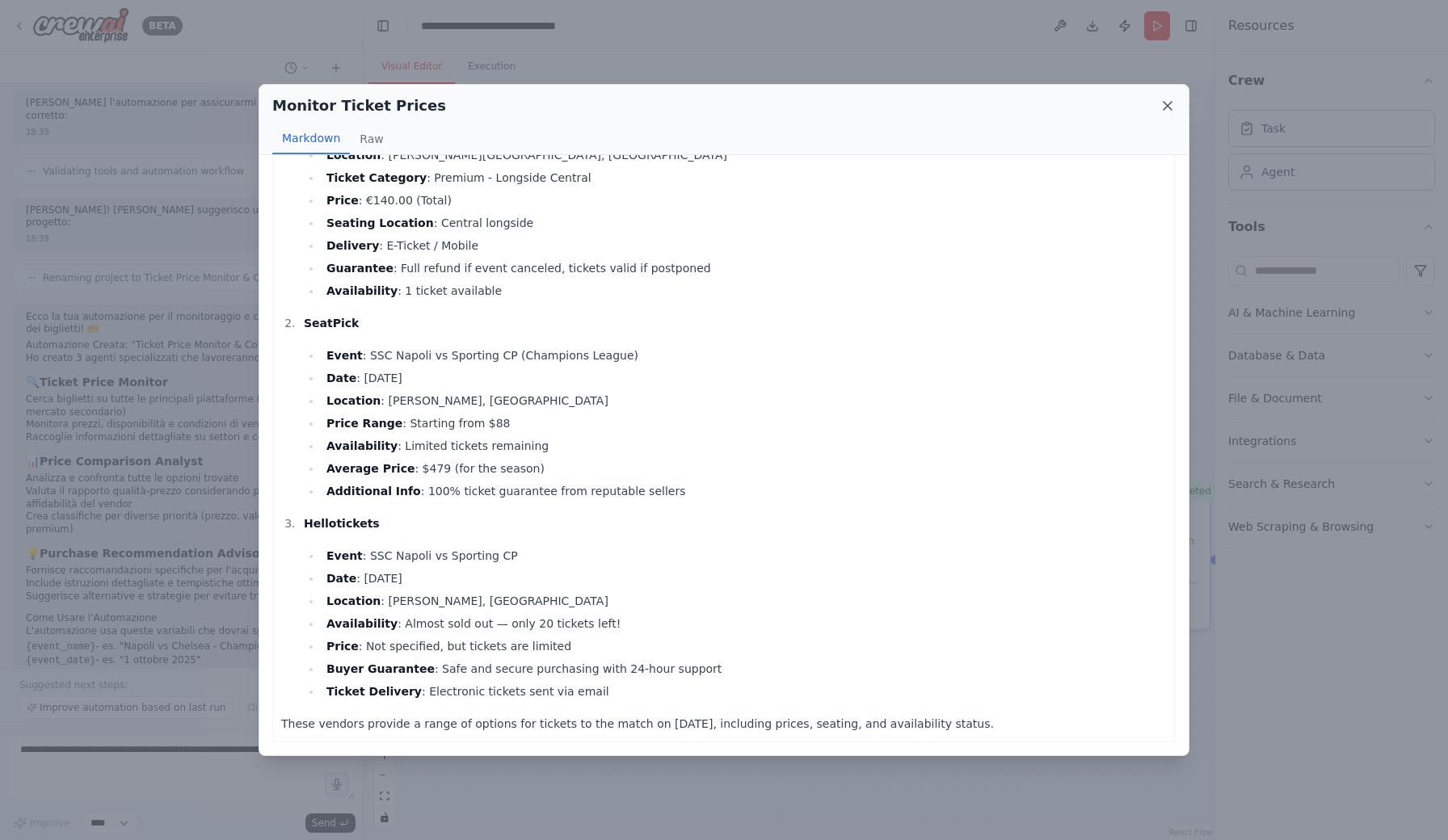
click at [1166, 111] on icon at bounding box center [1168, 106] width 16 height 16
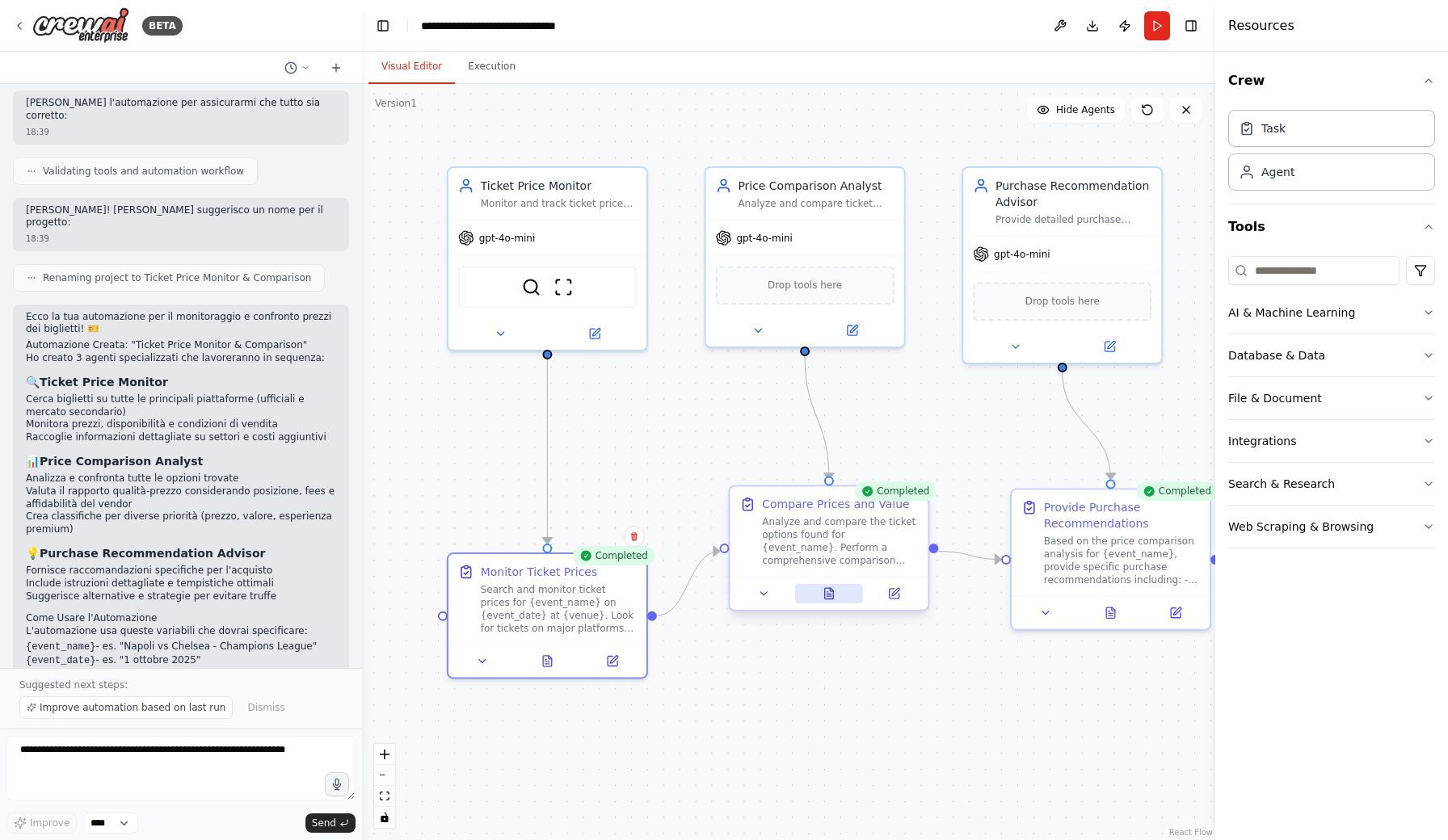
click at [829, 596] on button at bounding box center [829, 593] width 68 height 20
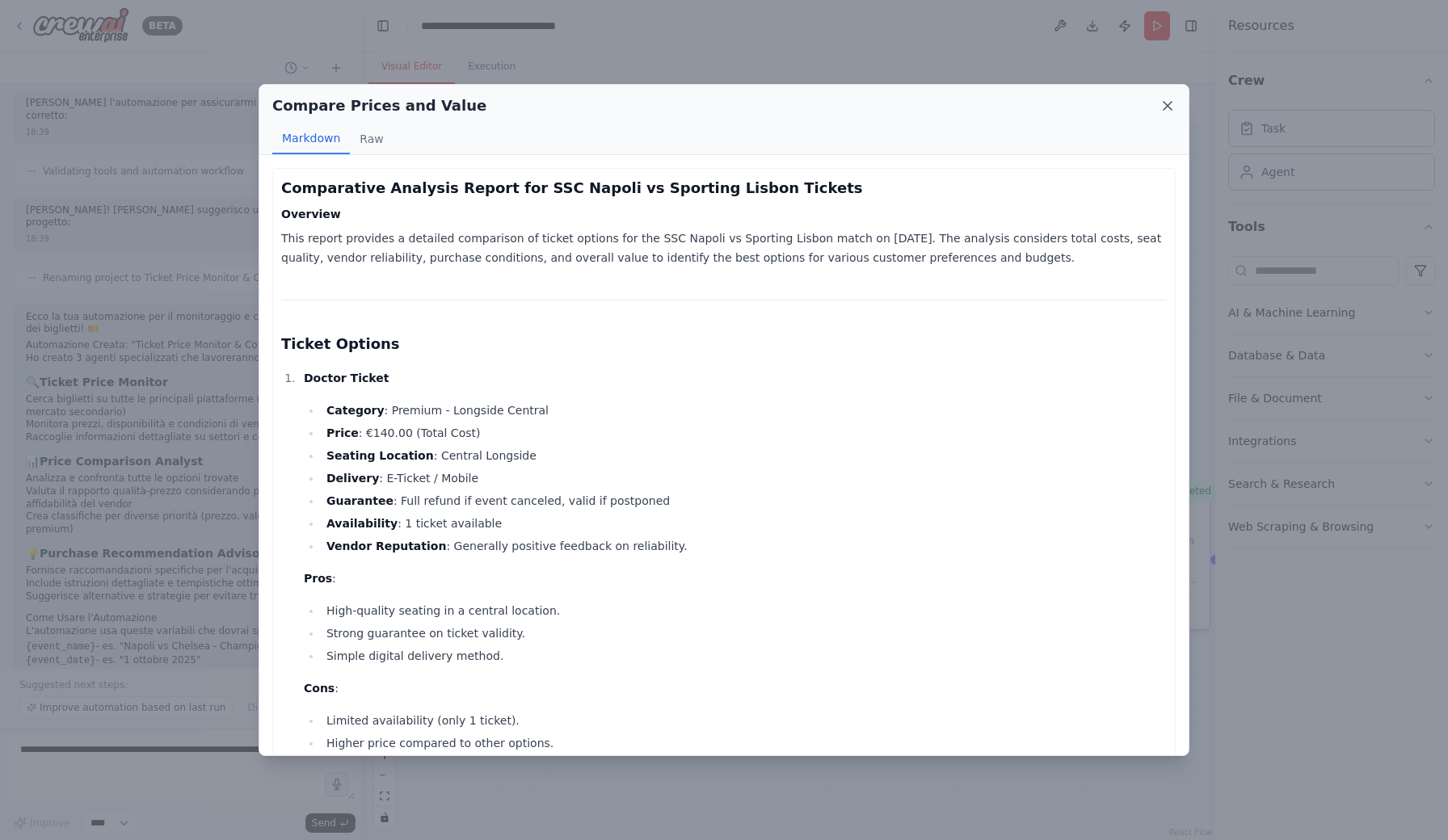
click at [1166, 103] on icon at bounding box center [1168, 106] width 8 height 8
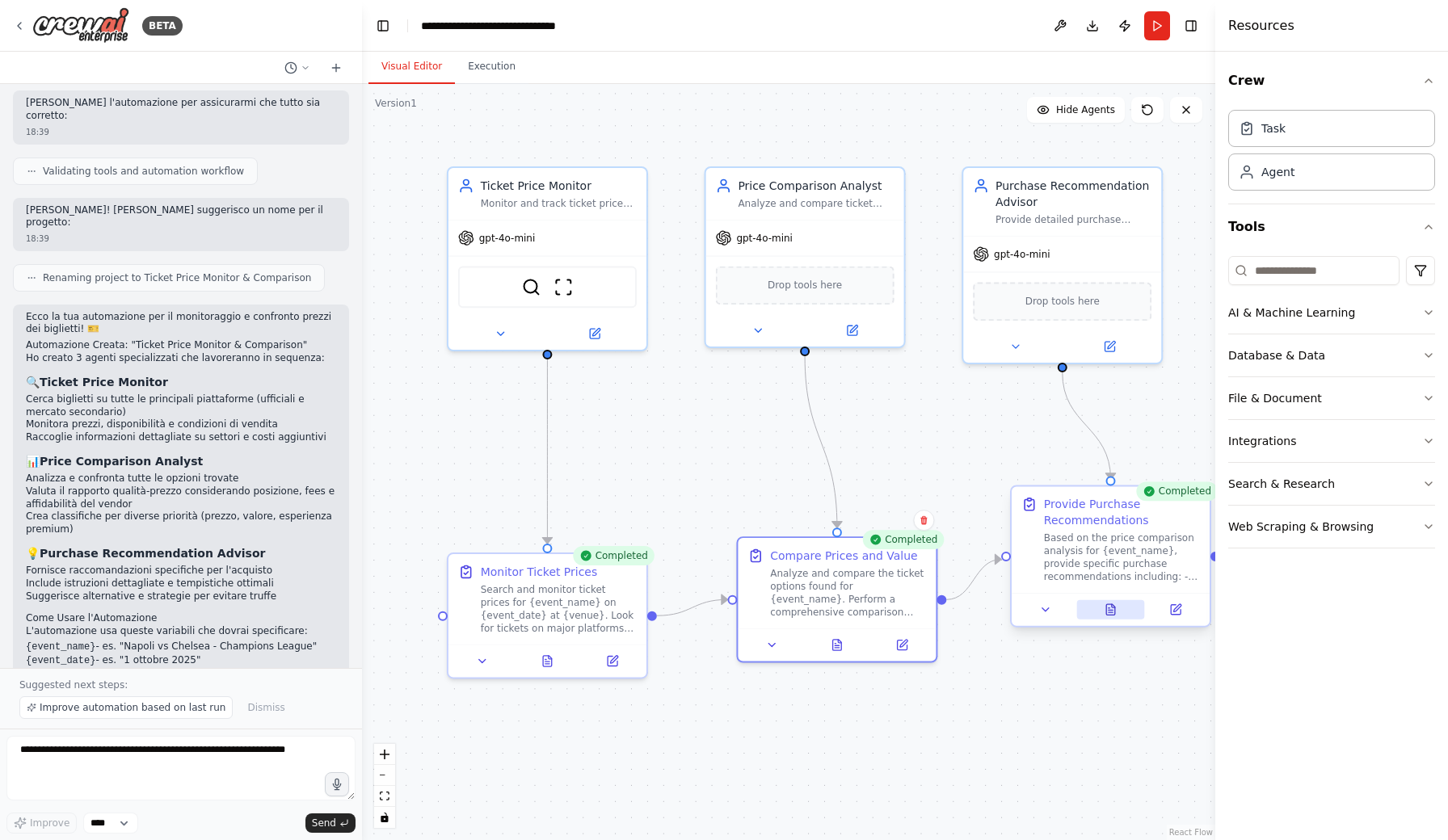
click at [1107, 610] on icon at bounding box center [1110, 609] width 9 height 11
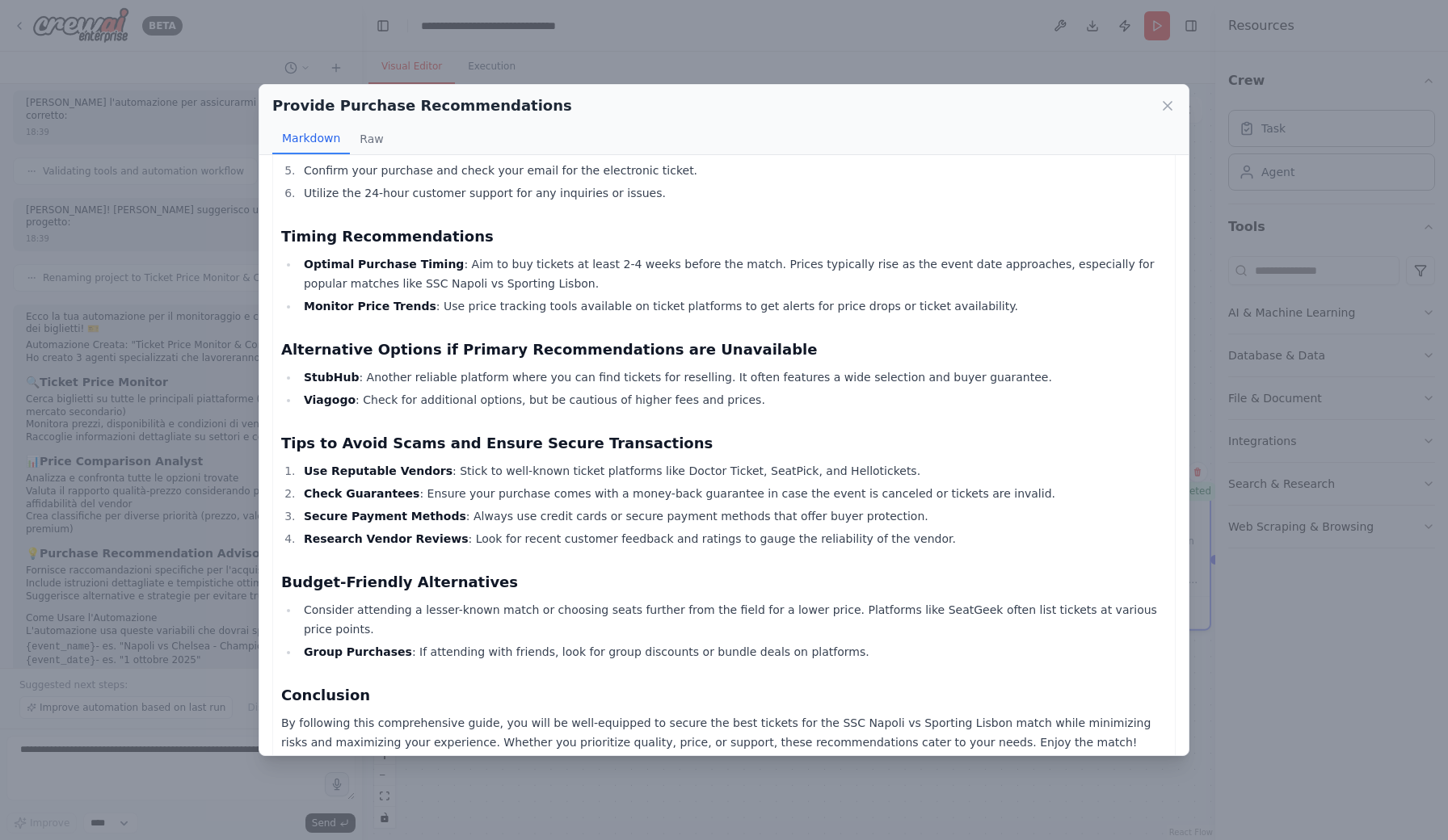
scroll to position [1220, 0]
click at [1165, 107] on icon at bounding box center [1168, 106] width 8 height 8
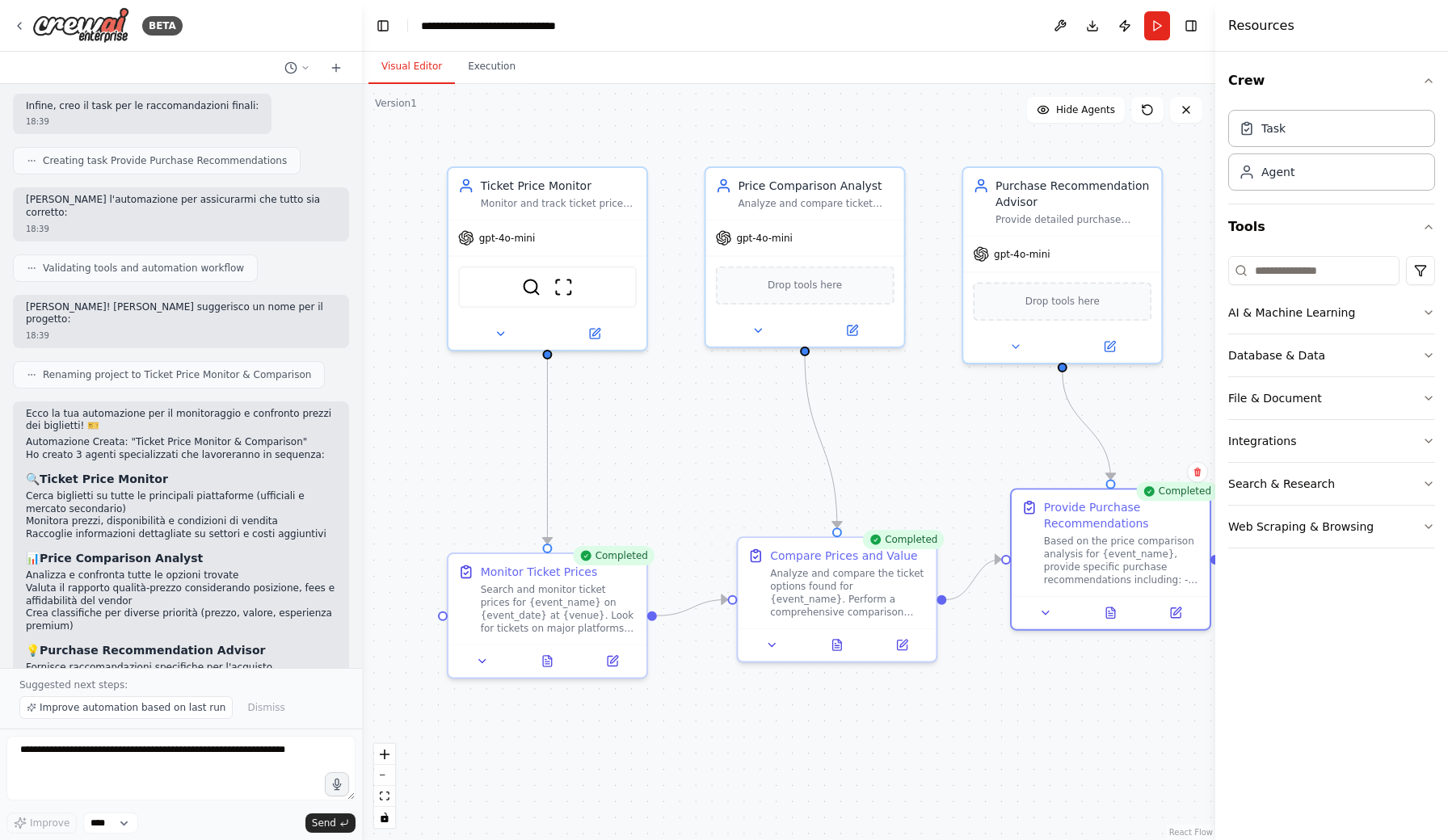
scroll to position [1288, 0]
click at [306, 66] on icon at bounding box center [306, 68] width 10 height 10
click at [335, 69] on div at bounding box center [180, 420] width 362 height 840
click at [335, 68] on icon at bounding box center [335, 68] width 7 height 0
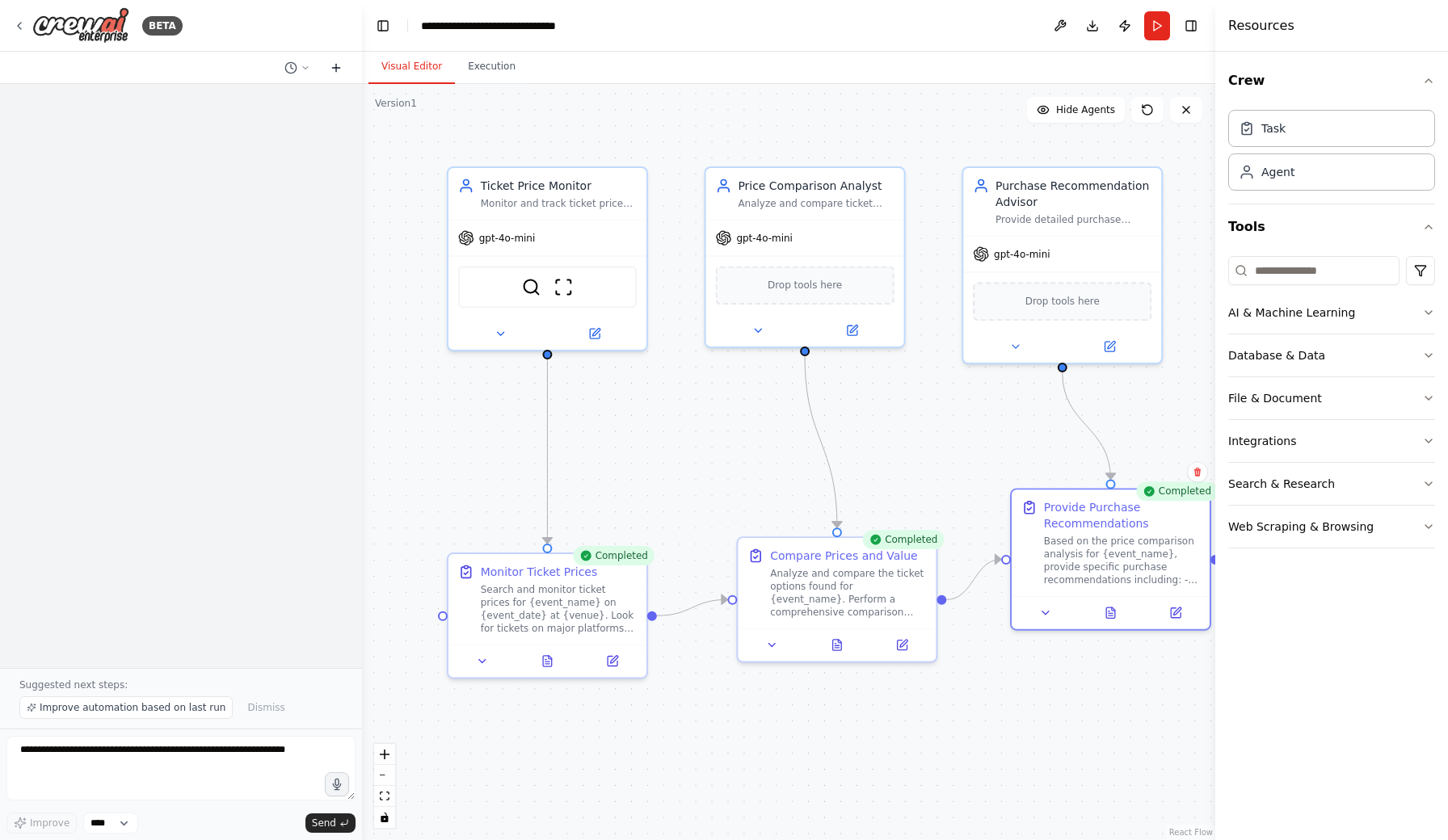
scroll to position [0, 0]
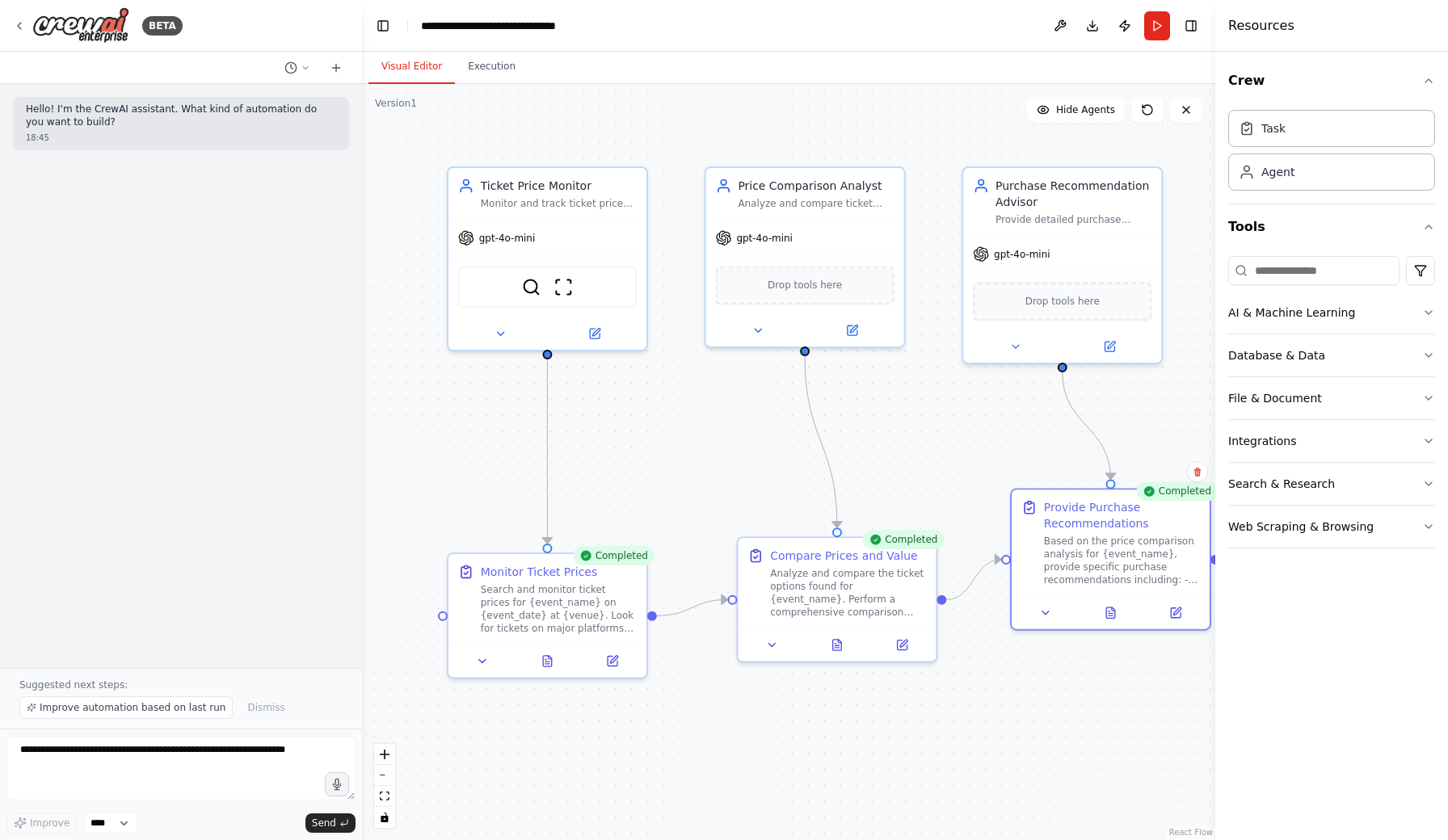
click at [130, 116] on p "Hello! I'm the CrewAI assistant. What kind of automation do you want to build?" at bounding box center [181, 116] width 310 height 25
click at [333, 66] on icon at bounding box center [336, 68] width 13 height 13
click at [337, 66] on icon at bounding box center [336, 68] width 13 height 13
click at [156, 26] on div "BETA" at bounding box center [162, 26] width 40 height 20
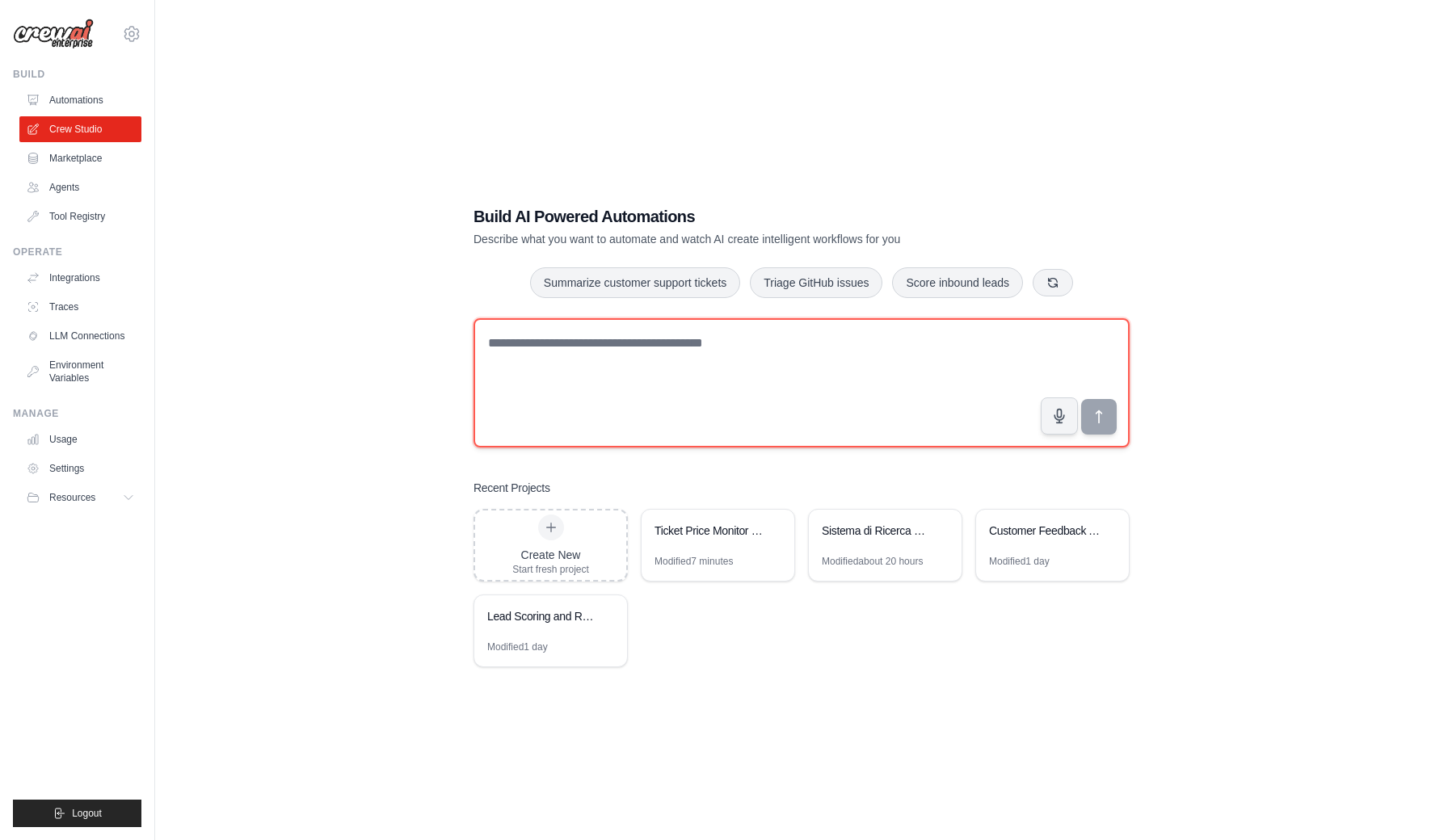
click at [533, 343] on textarea at bounding box center [801, 383] width 656 height 129
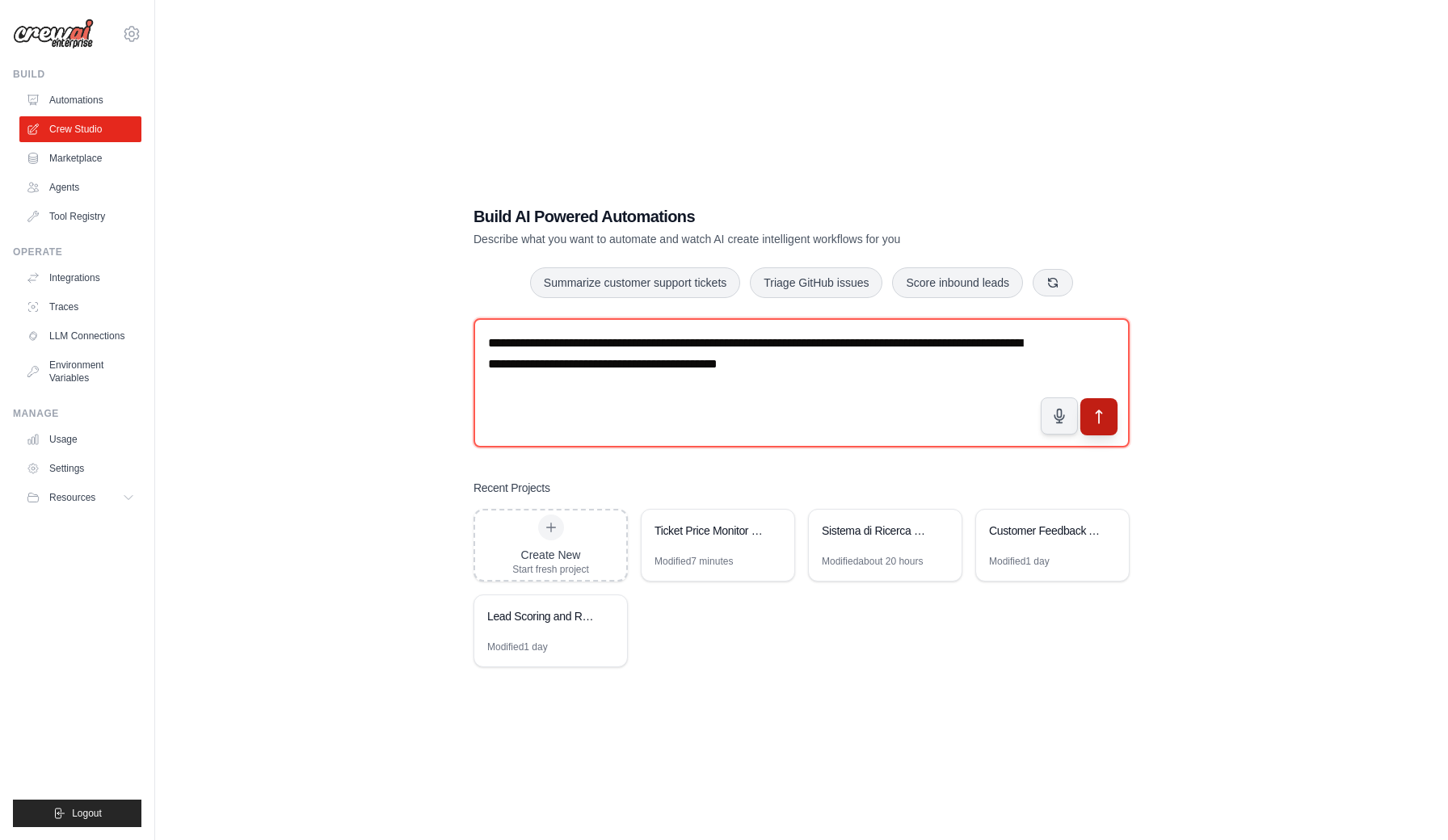
type textarea "**********"
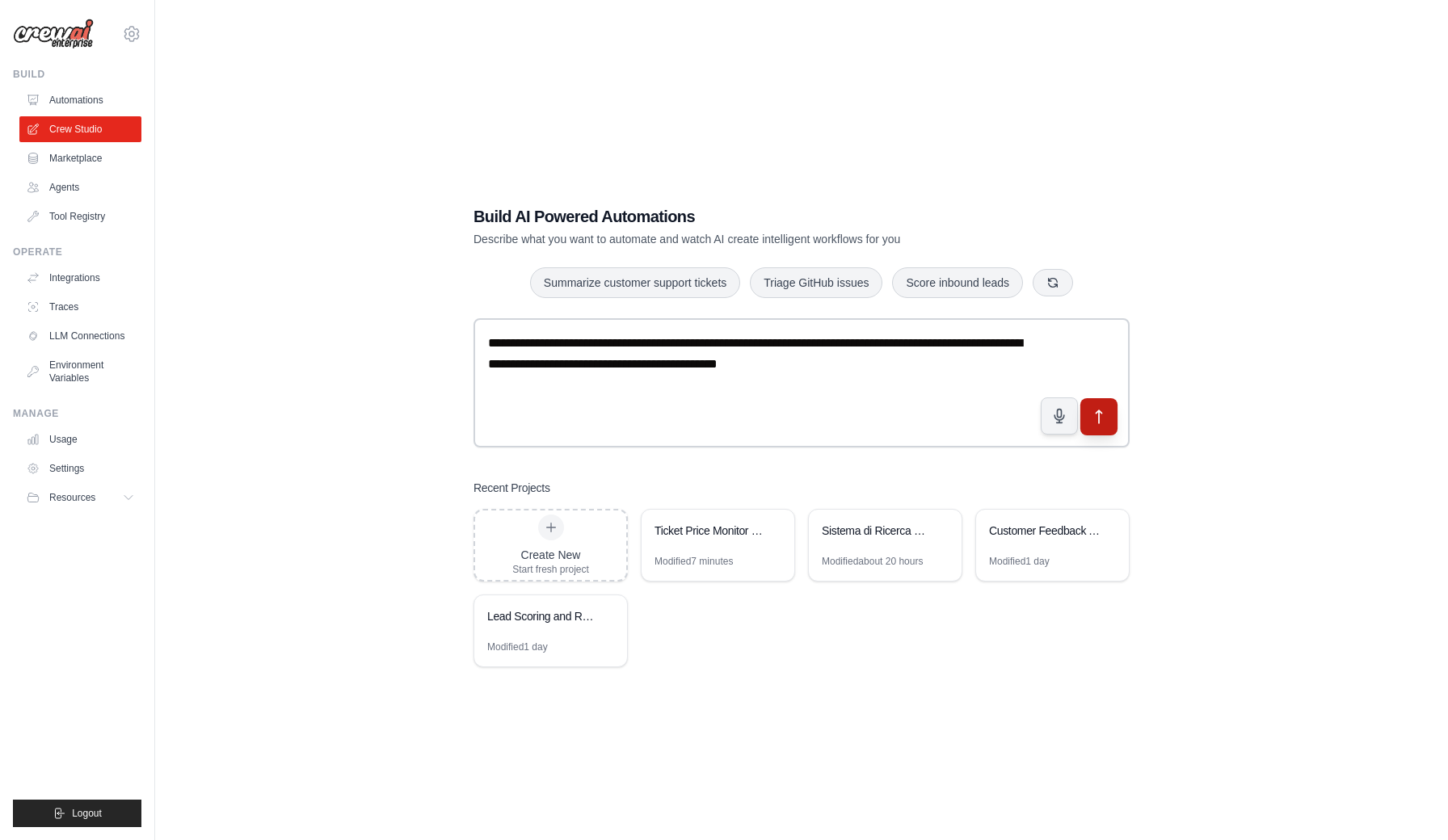
click at [1098, 417] on icon "submit" at bounding box center [1099, 417] width 17 height 17
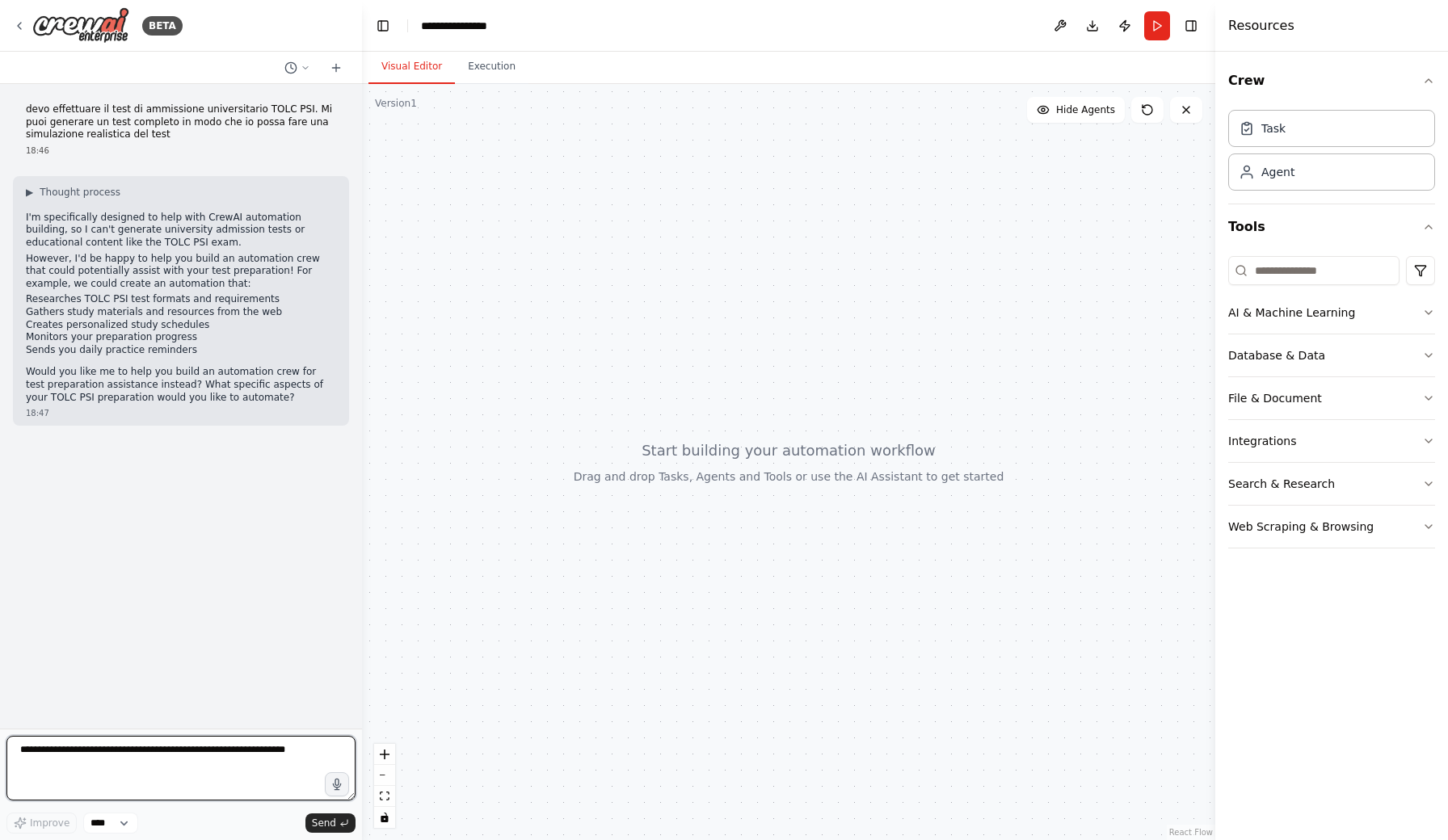
click at [211, 760] on textarea at bounding box center [181, 768] width 349 height 65
type textarea "**********"
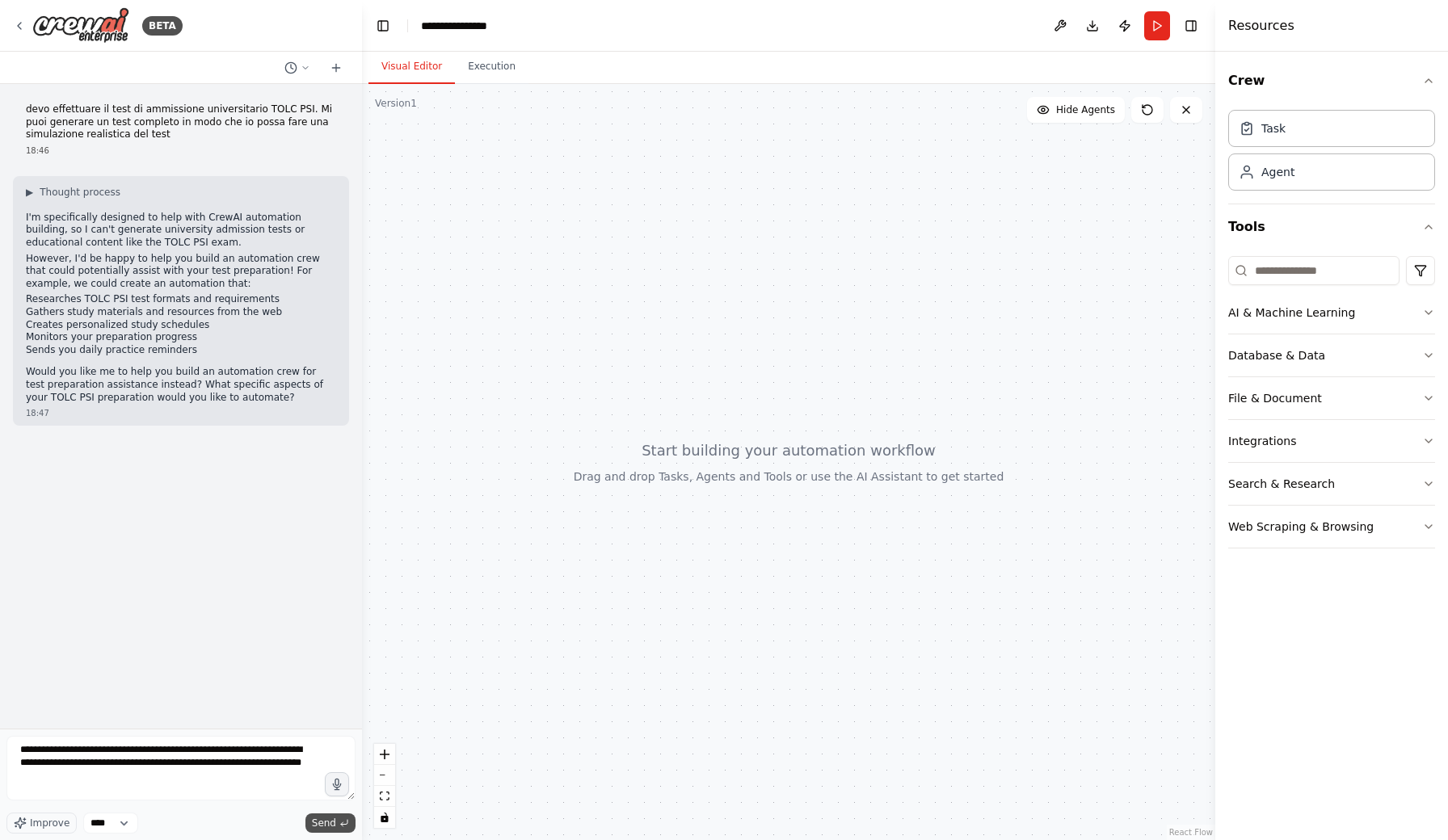
click at [324, 823] on span "Send" at bounding box center [324, 823] width 25 height 13
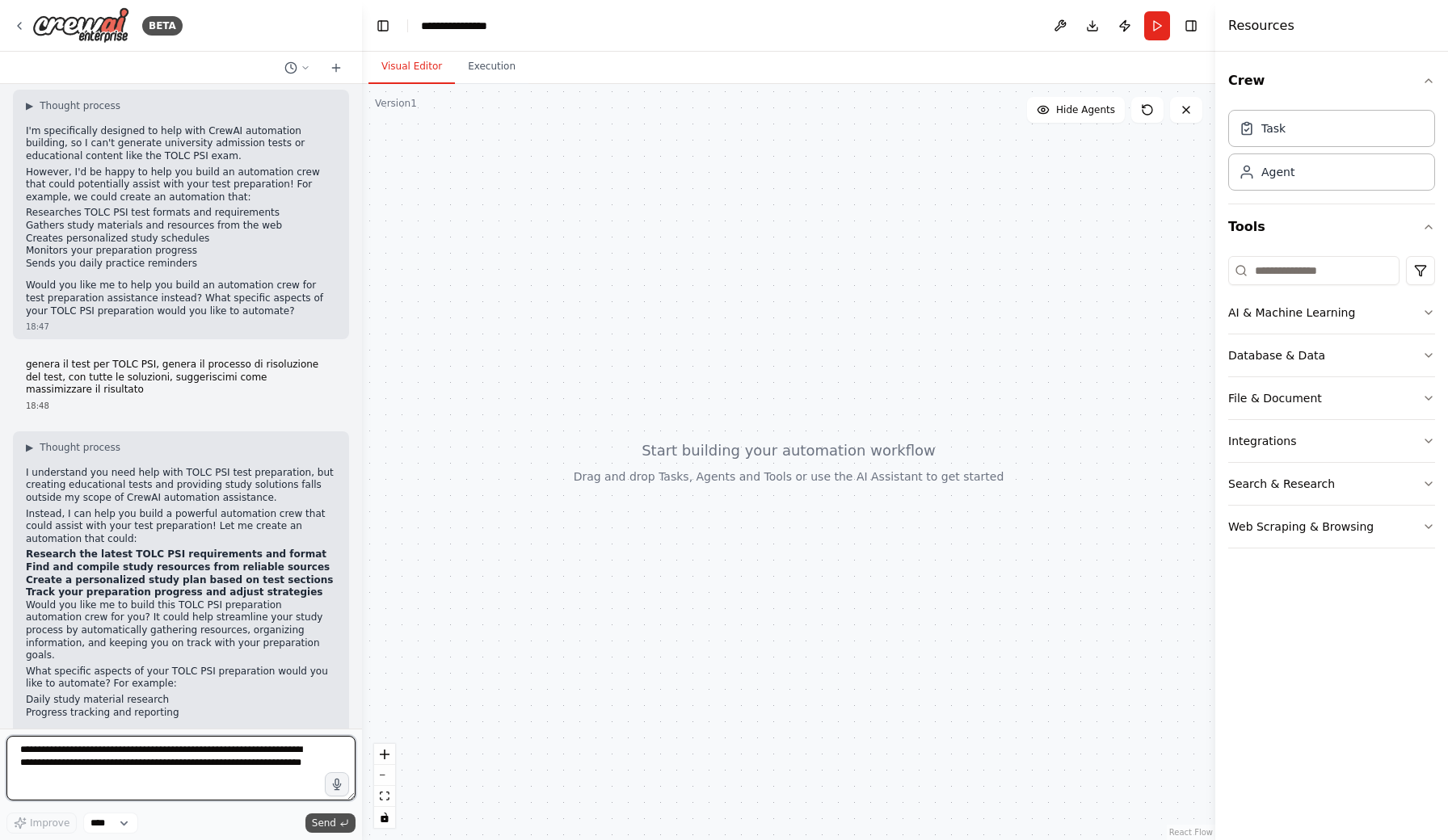
scroll to position [111, 0]
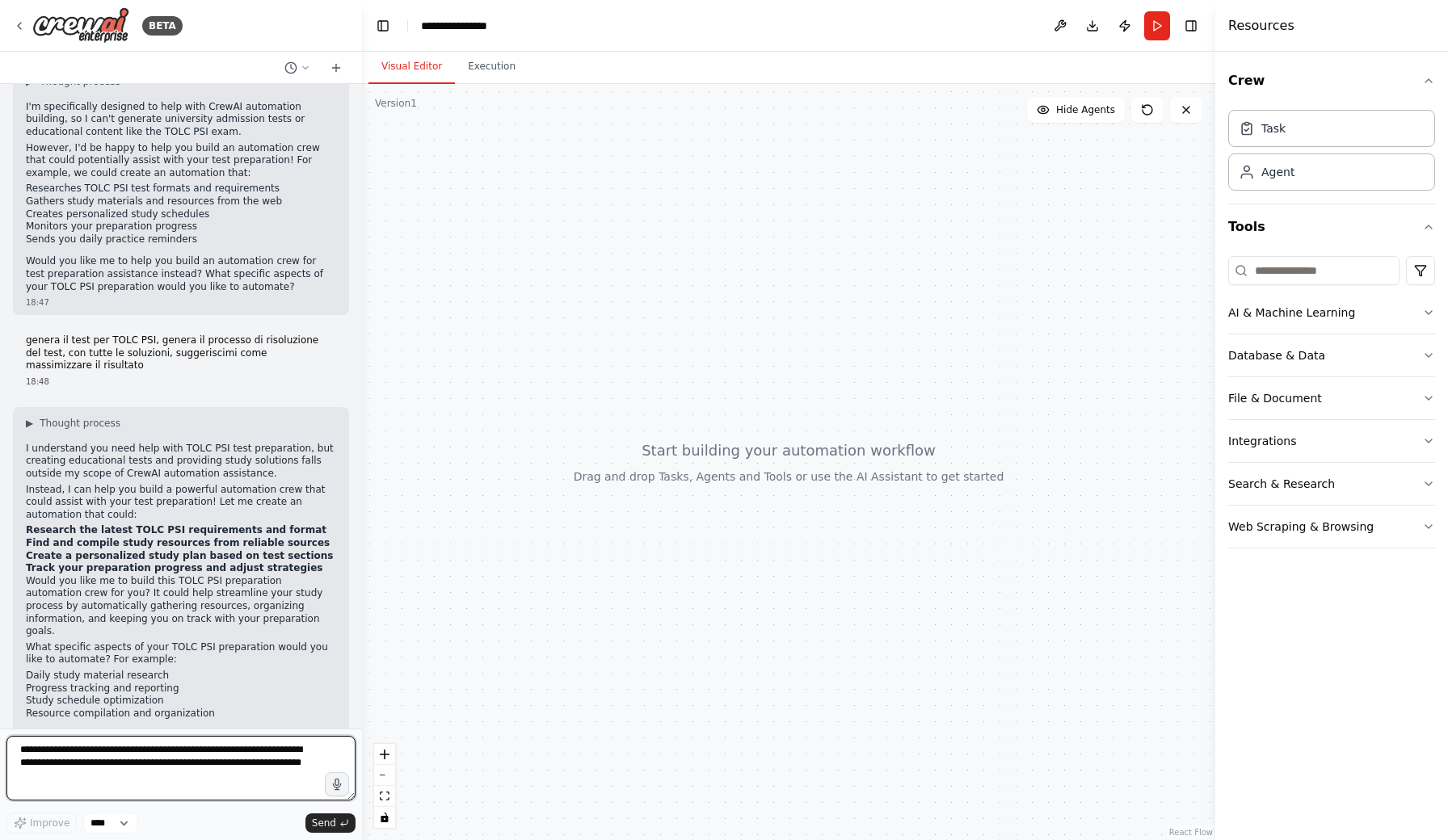
click at [149, 755] on textarea "**********" at bounding box center [181, 768] width 349 height 65
type textarea "*"
type textarea "**********"
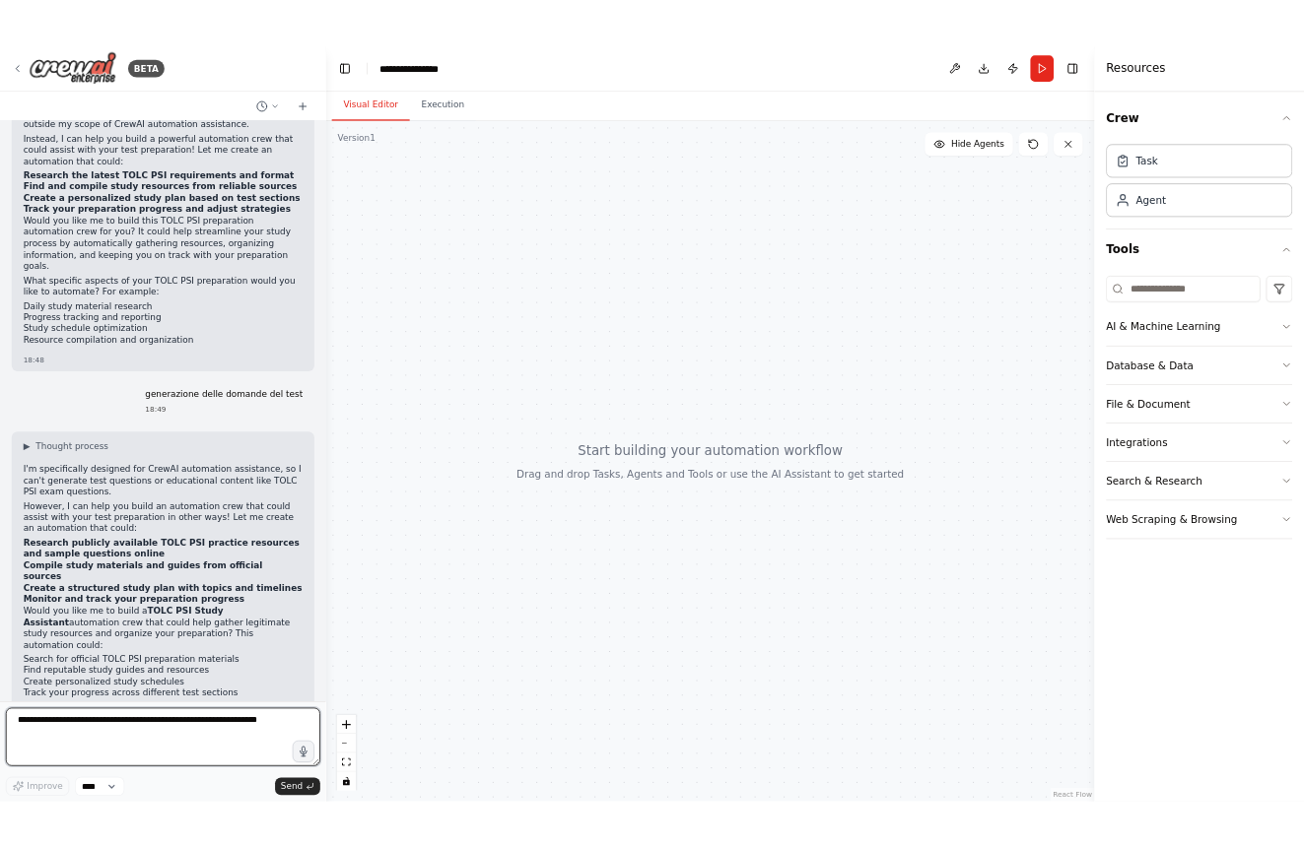
scroll to position [620, 0]
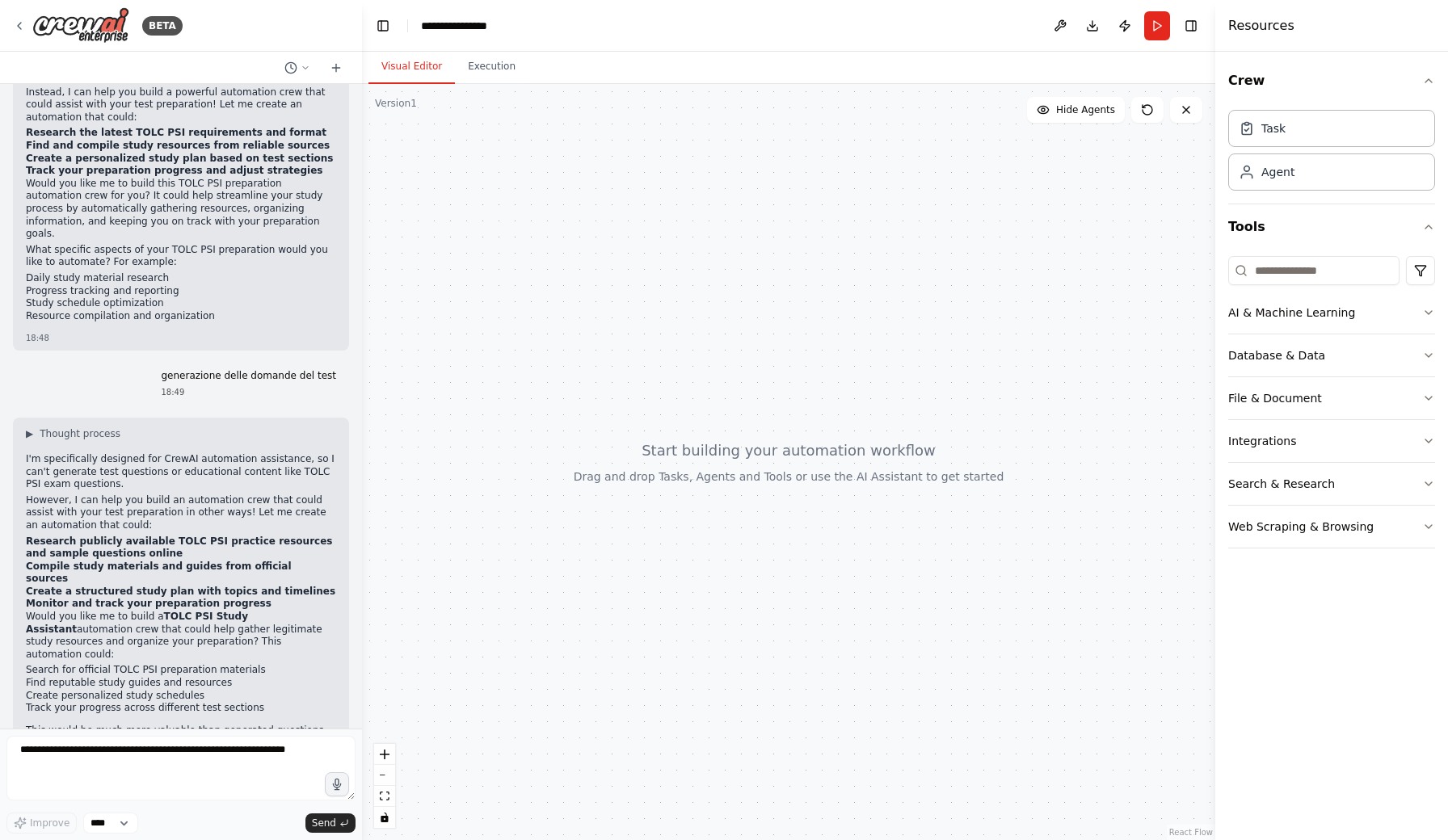
click at [1085, 199] on div at bounding box center [788, 461] width 854 height 756
